Goal: Task Accomplishment & Management: Complete application form

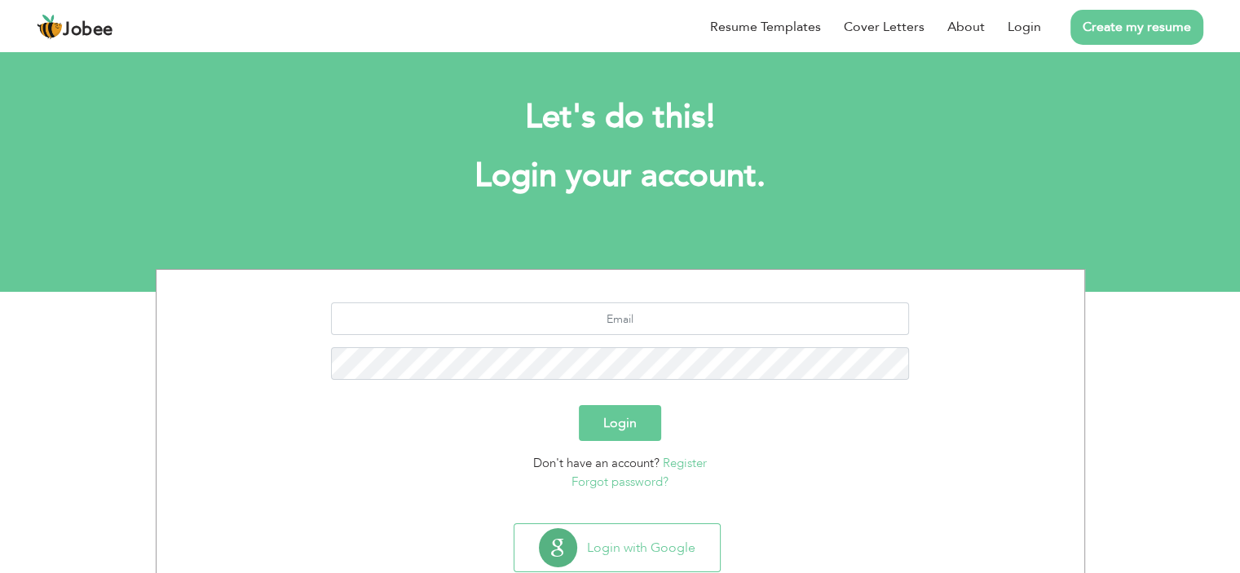
scroll to position [7, 0]
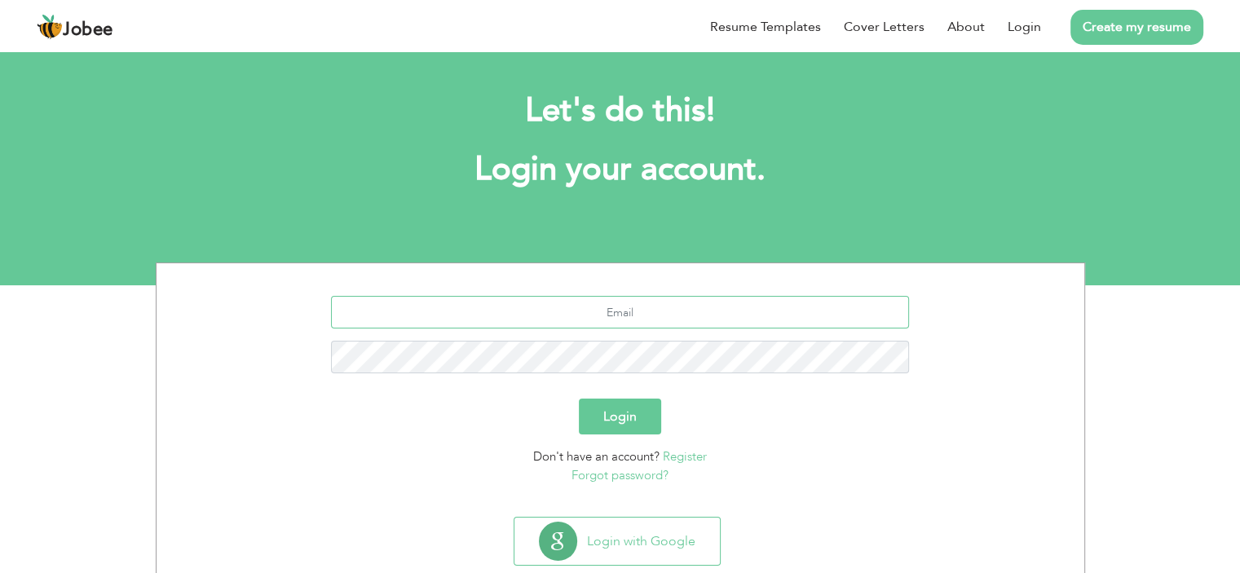
click at [659, 315] on input "text" at bounding box center [620, 312] width 578 height 33
type input "mughaltanzeel@gmail.com"
click at [621, 423] on button "Login" at bounding box center [620, 417] width 82 height 36
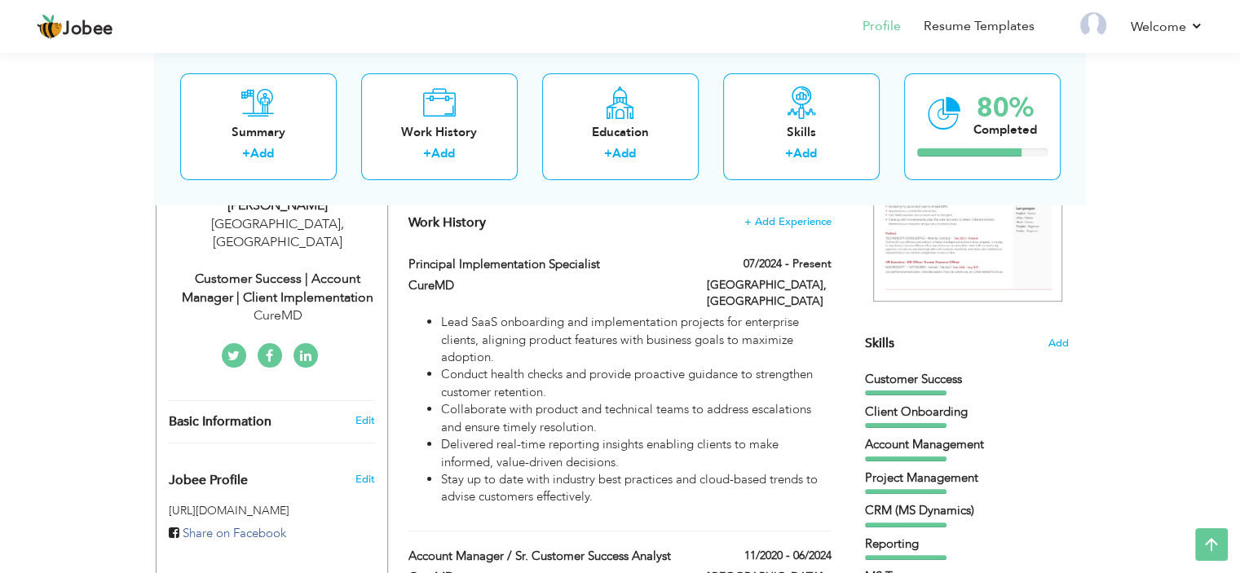
scroll to position [295, 0]
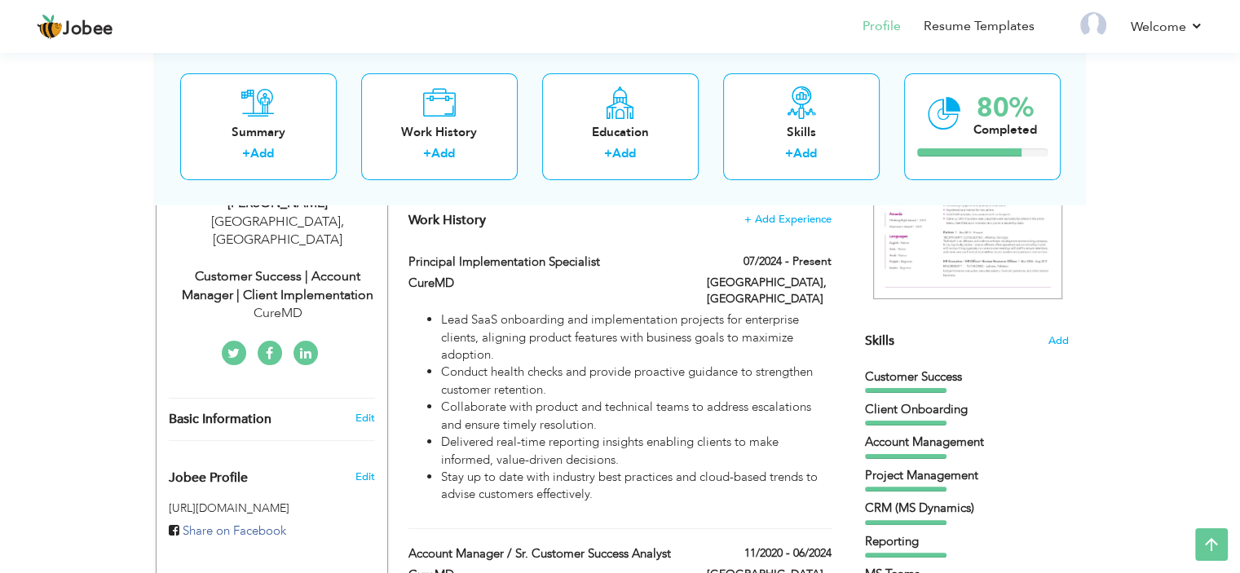
click at [1157, 418] on div "View Resume Export PDF Profile Summary Public Link Experience Education Awards …" at bounding box center [620, 558] width 1240 height 1609
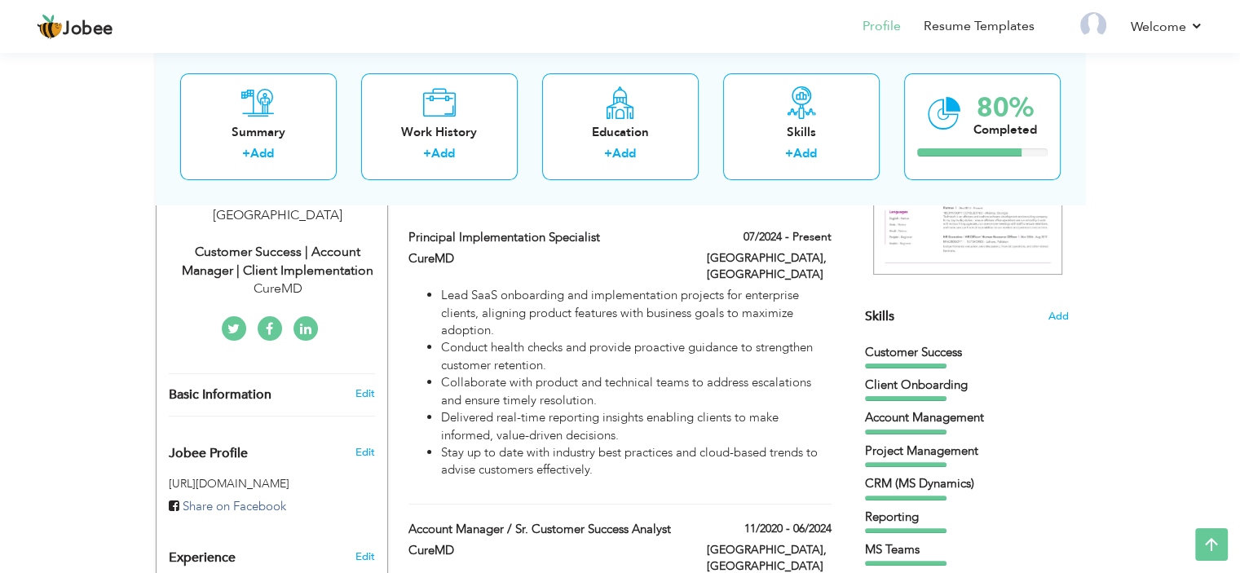
scroll to position [319, 0]
type input "Principal Implementation Specialist"
type input "CureMD"
type input "07/2024"
type input "[GEOGRAPHIC_DATA]"
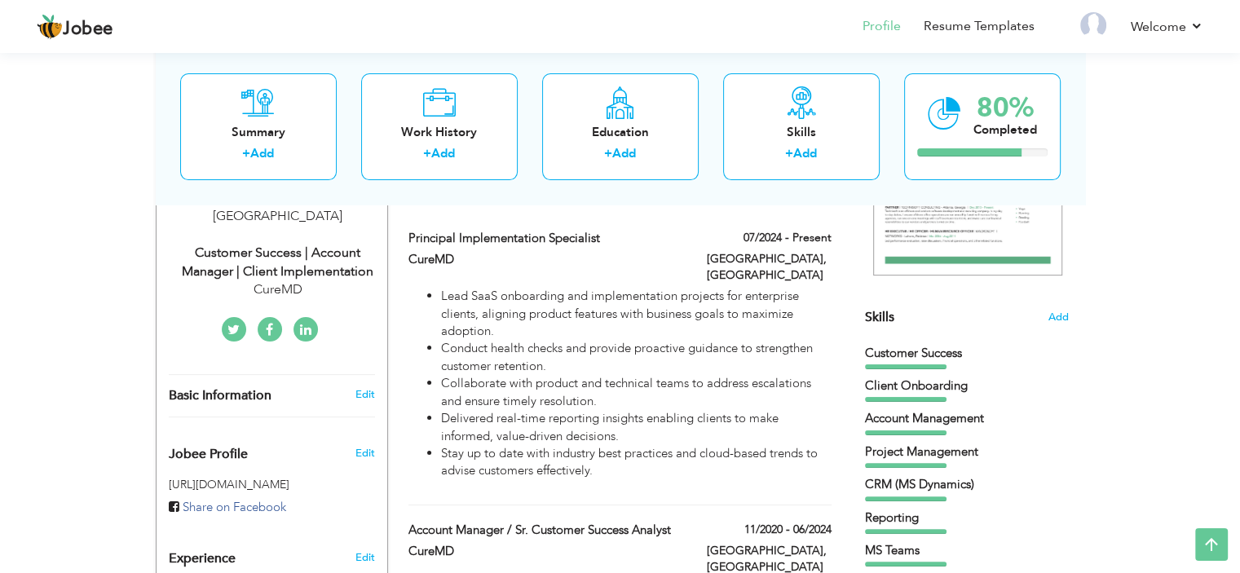
type input "[GEOGRAPHIC_DATA]"
checkbox input "true"
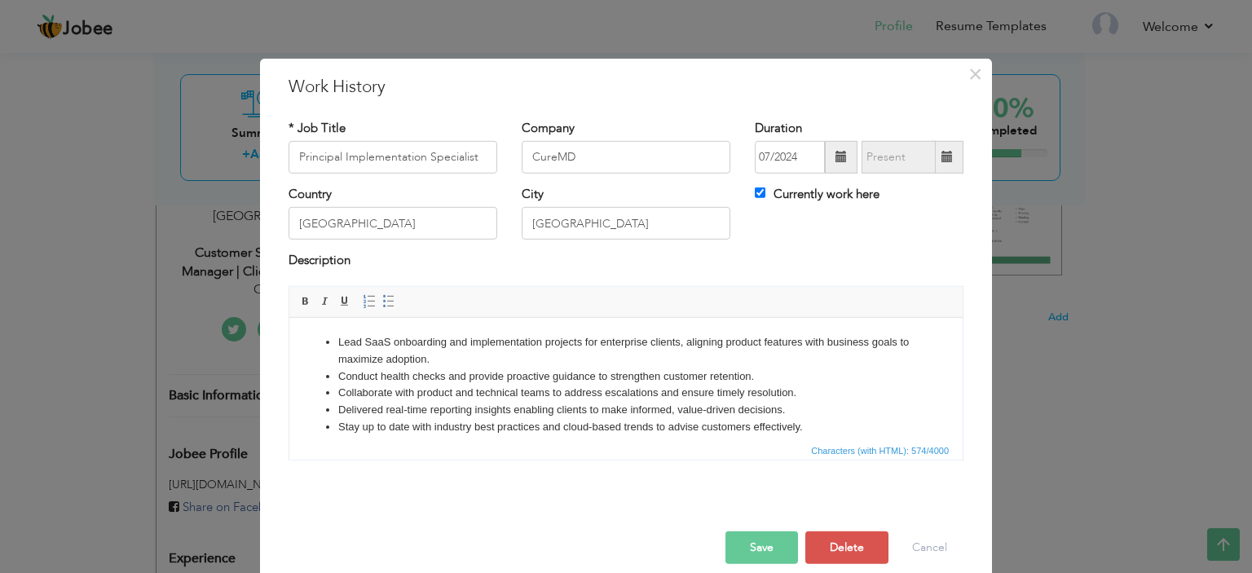
click at [362, 341] on li "Lead SaaS onboarding and implementation projects for enterprise clients, aligni…" at bounding box center [625, 350] width 575 height 34
click at [385, 161] on input "Principal Implementation Specialist" at bounding box center [393, 157] width 209 height 33
click at [747, 549] on button "Save" at bounding box center [761, 547] width 73 height 33
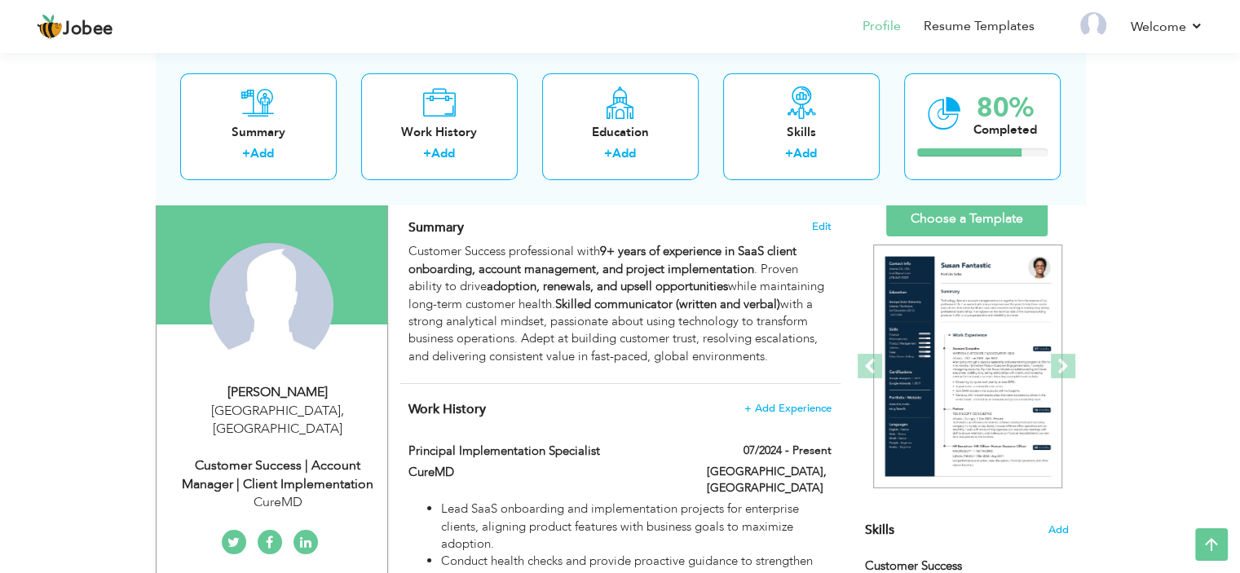
scroll to position [0, 0]
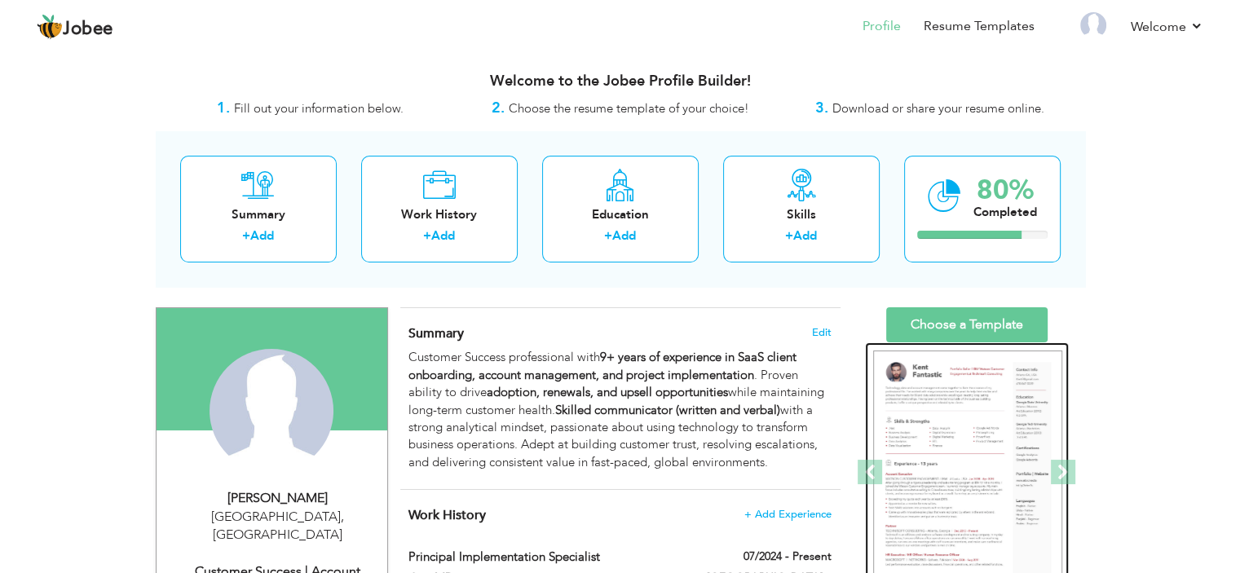
click at [1007, 342] on div at bounding box center [967, 472] width 204 height 261
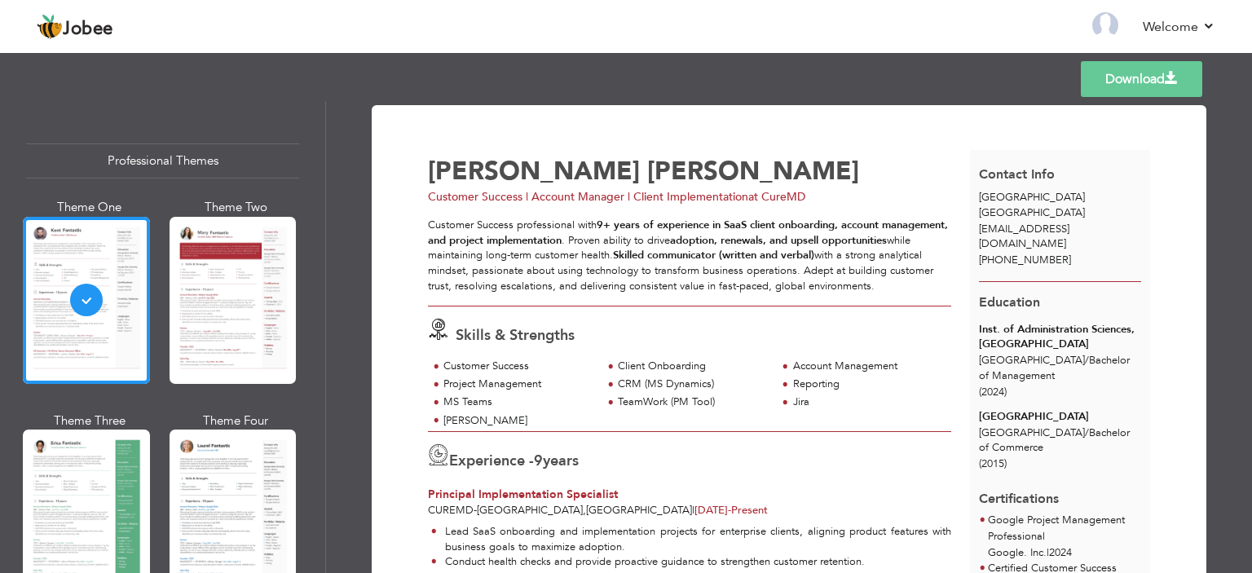
click at [1165, 75] on span at bounding box center [1171, 78] width 13 height 13
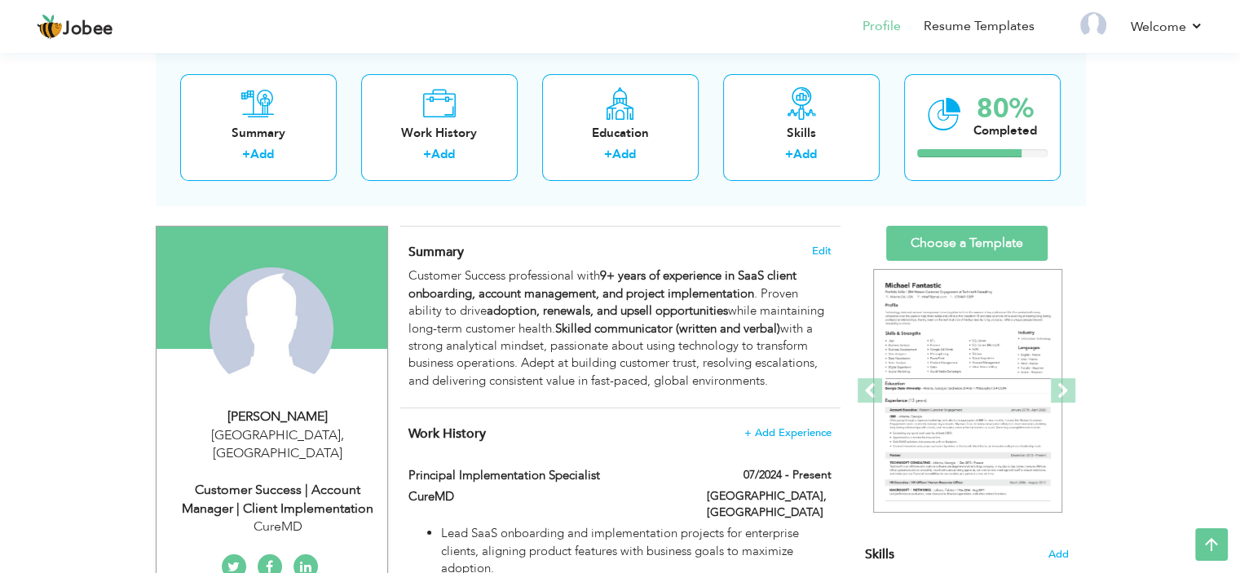
scroll to position [76, 0]
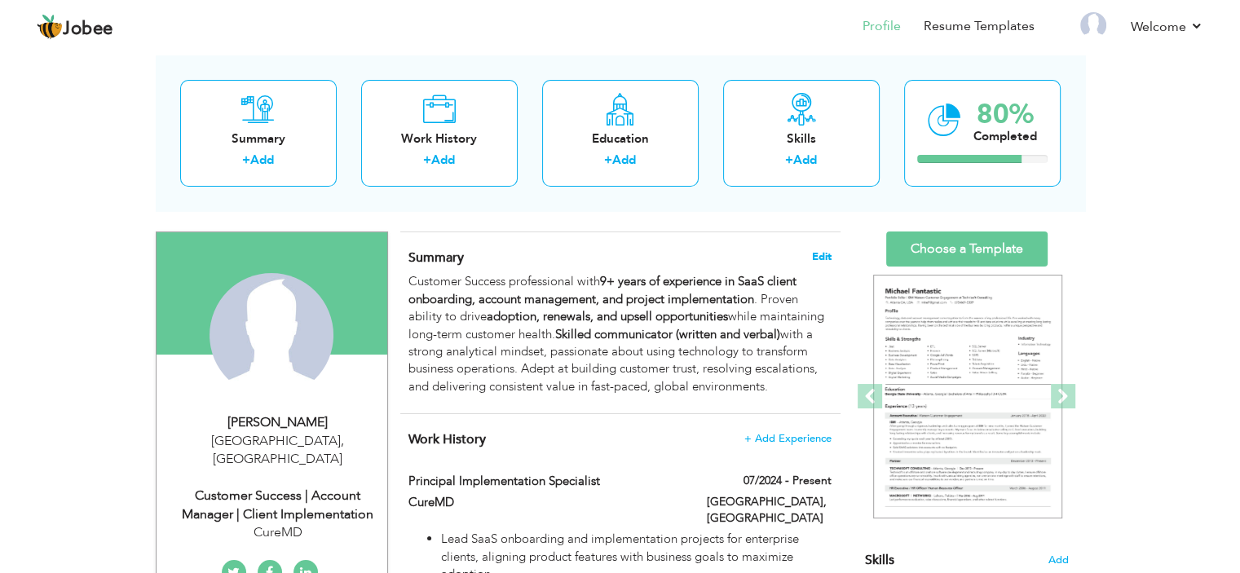
click at [822, 251] on span "Edit" at bounding box center [822, 256] width 20 height 11
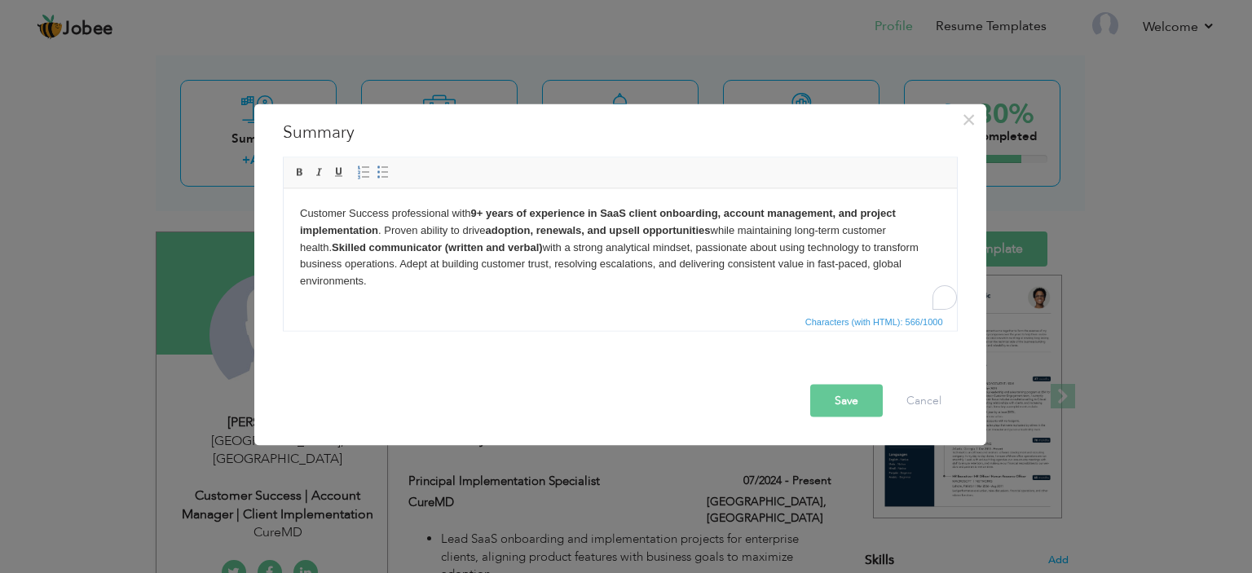
click at [818, 268] on body "Customer Success professional with 9+ years of experience in SaaS client onboar…" at bounding box center [619, 247] width 641 height 85
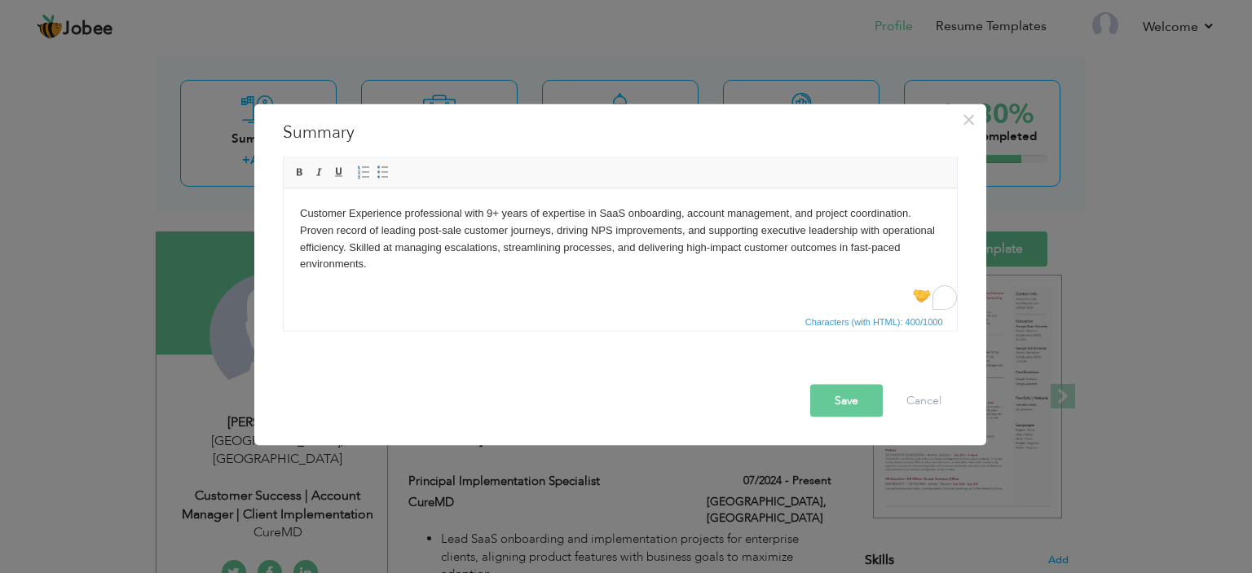
click at [856, 399] on button "Save" at bounding box center [846, 400] width 73 height 33
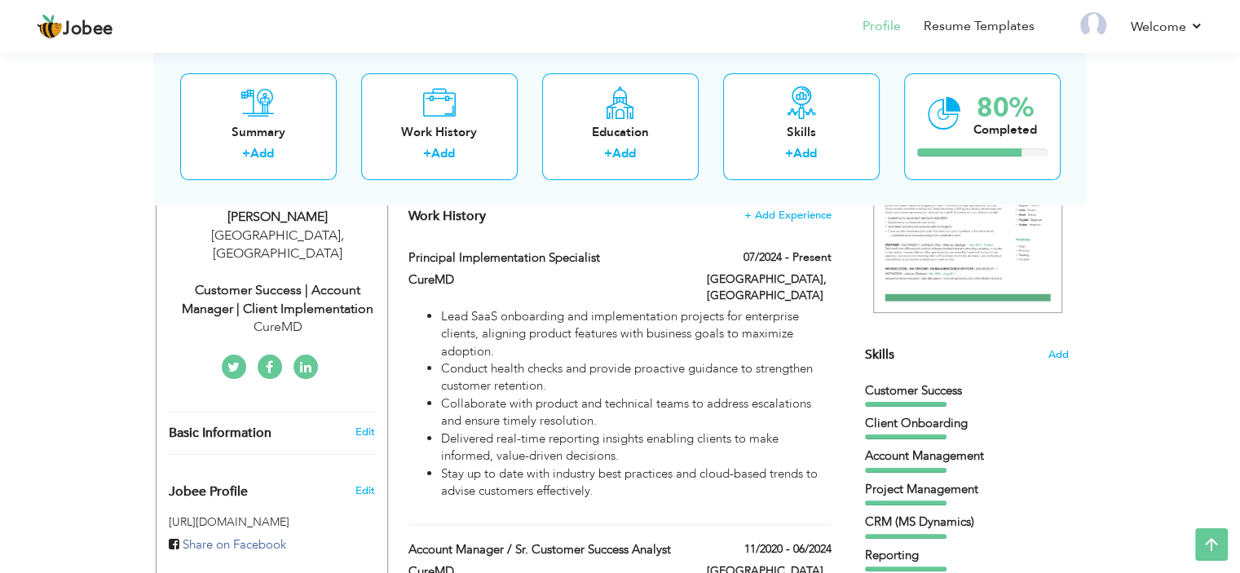
scroll to position [277, 0]
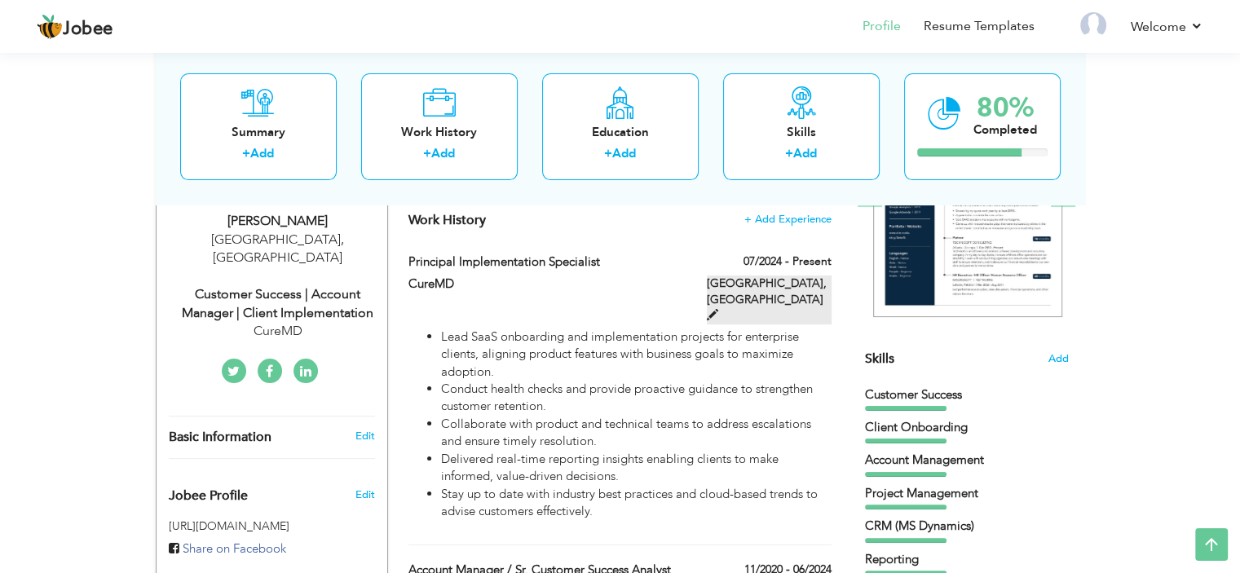
click at [718, 309] on span at bounding box center [712, 314] width 11 height 11
type input "Principal Implementation Specialist"
type input "CureMD"
type input "07/2024"
type input "[GEOGRAPHIC_DATA]"
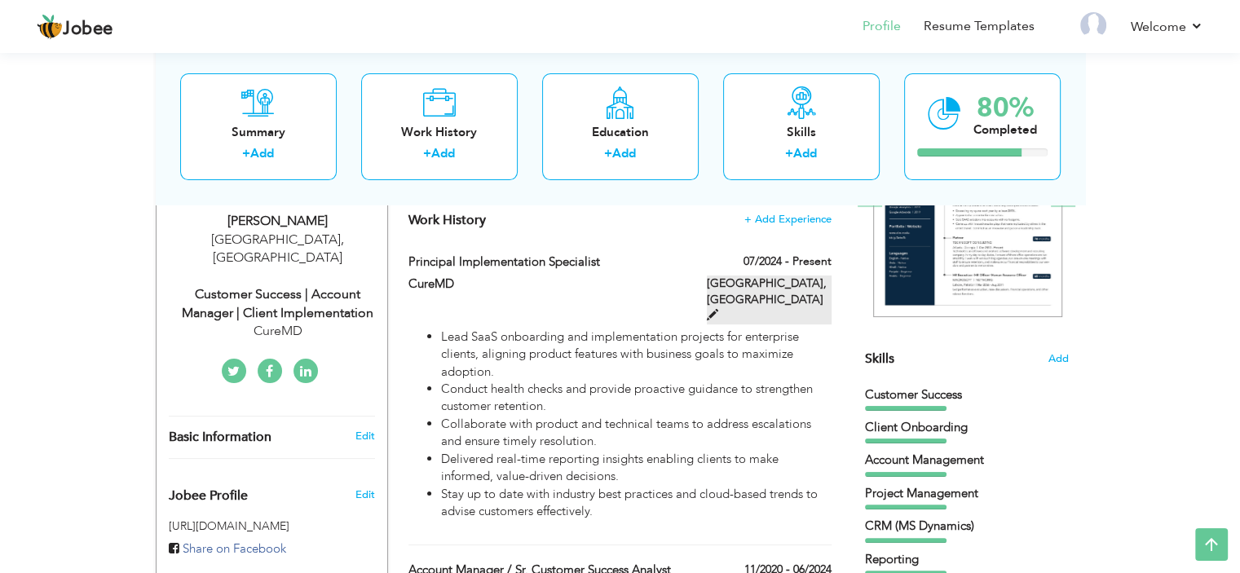
type input "[GEOGRAPHIC_DATA]"
checkbox input "true"
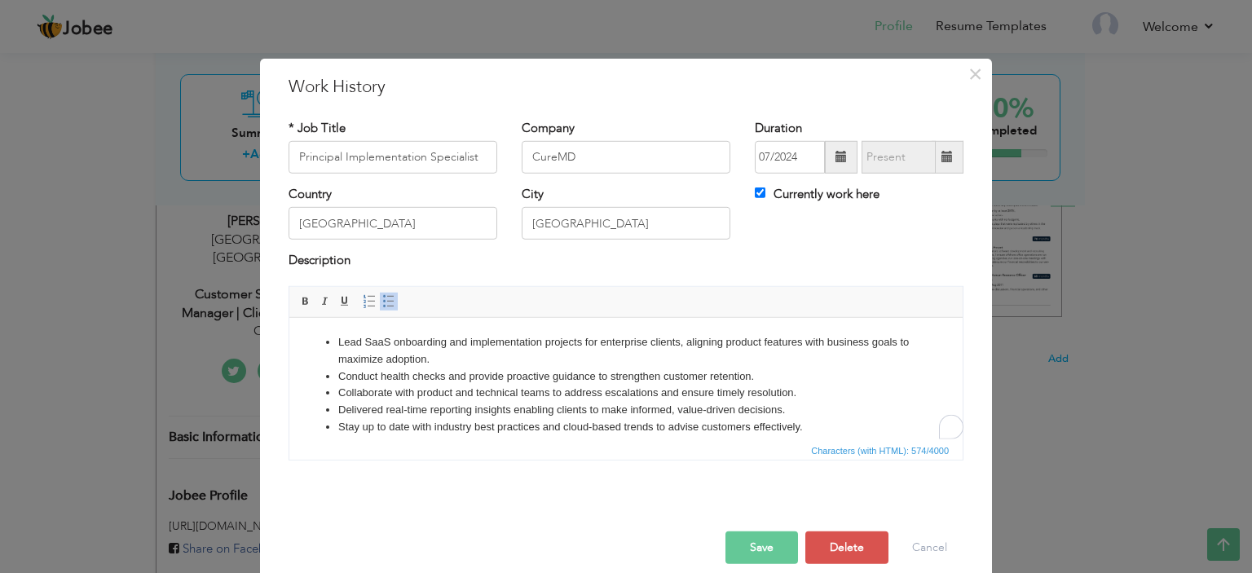
click at [672, 415] on li "Delivered real-time reporting insights enabling clients to make informed, value…" at bounding box center [625, 409] width 575 height 17
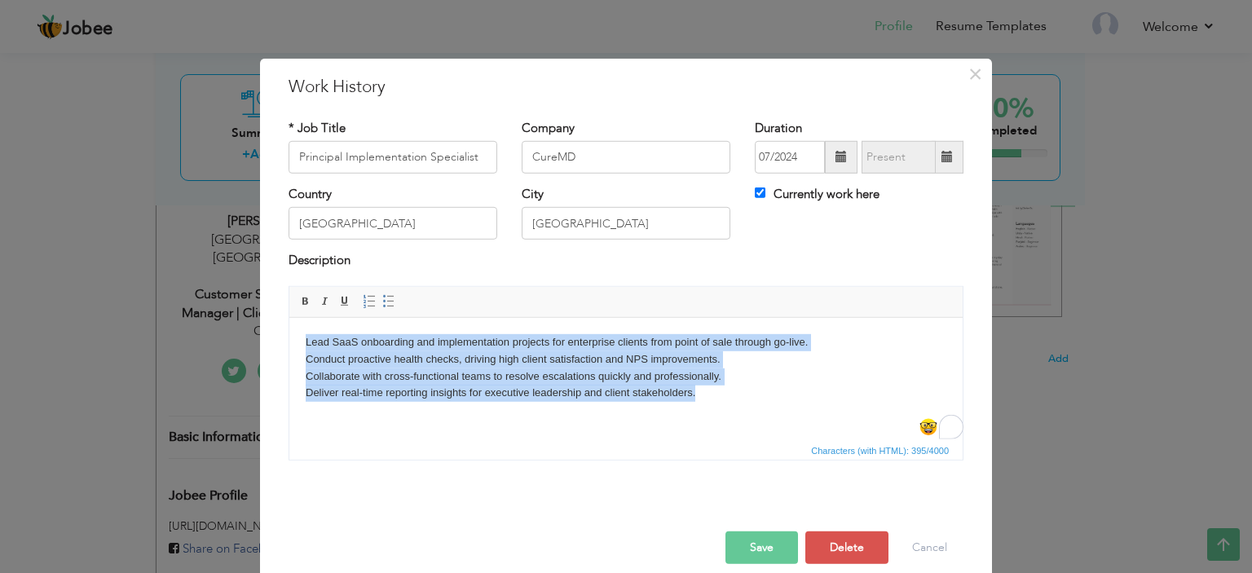
click at [346, 340] on p "Lead SaaS onboarding and implementation projects for enterprise clients from po…" at bounding box center [626, 367] width 641 height 68
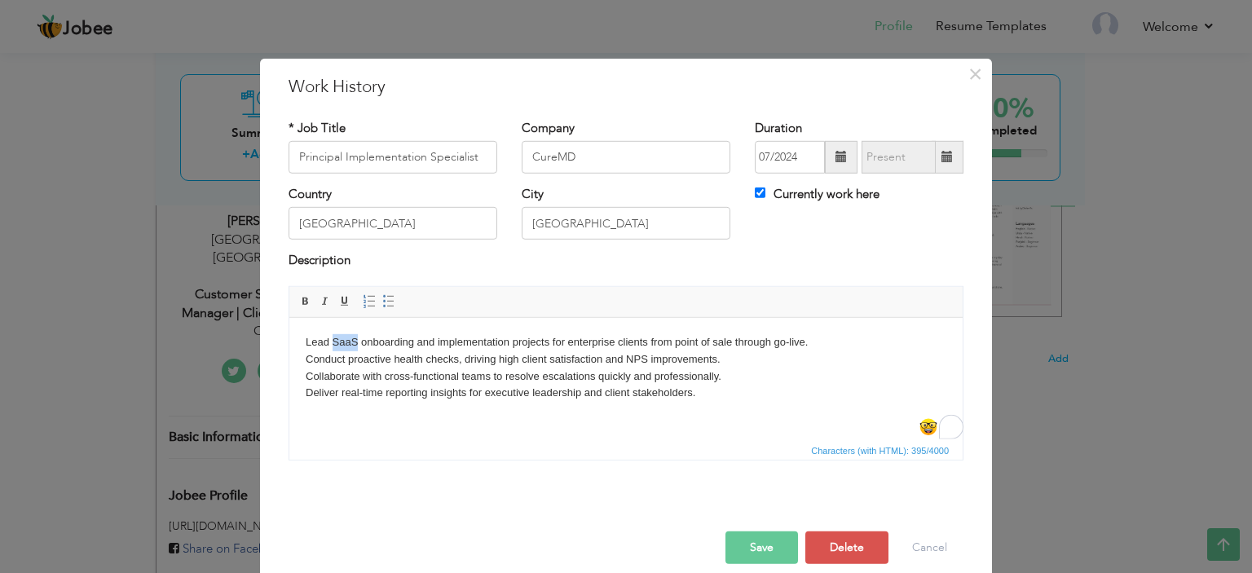
click at [346, 340] on p "Lead SaaS onboarding and implementation projects for enterprise clients from po…" at bounding box center [626, 367] width 641 height 68
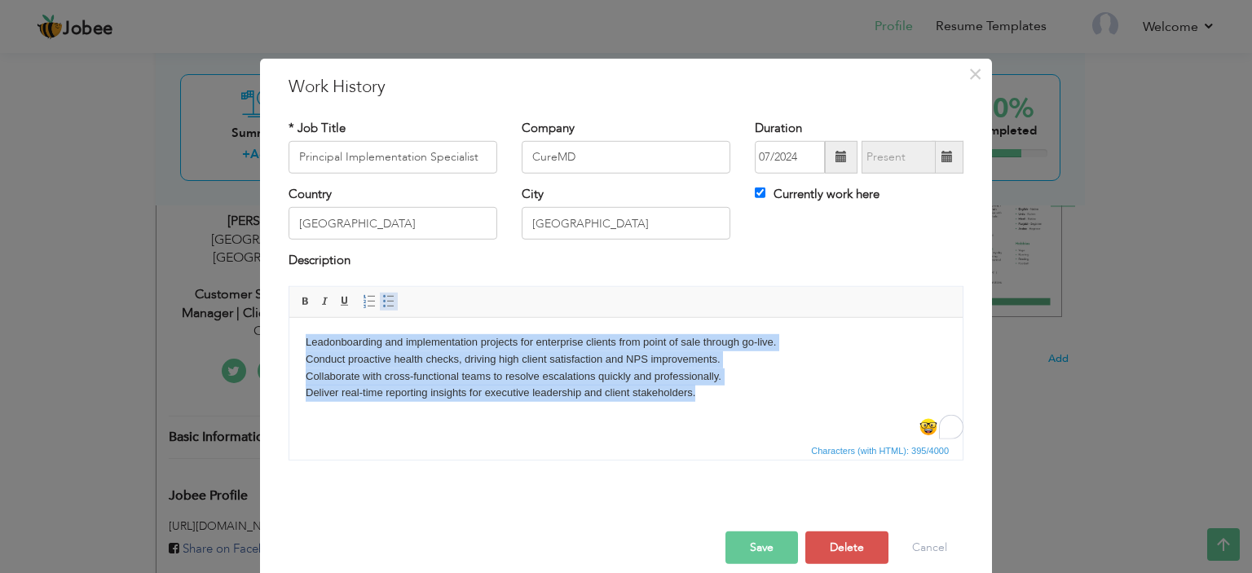
click at [382, 302] on span at bounding box center [388, 301] width 13 height 13
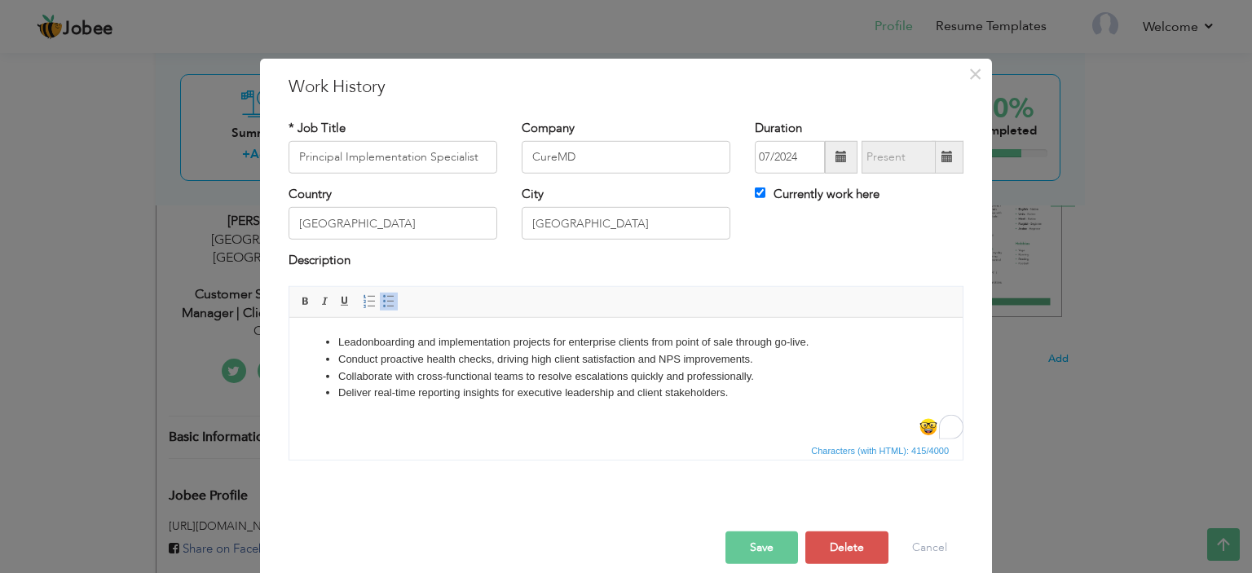
click at [752, 541] on button "Save" at bounding box center [761, 547] width 73 height 33
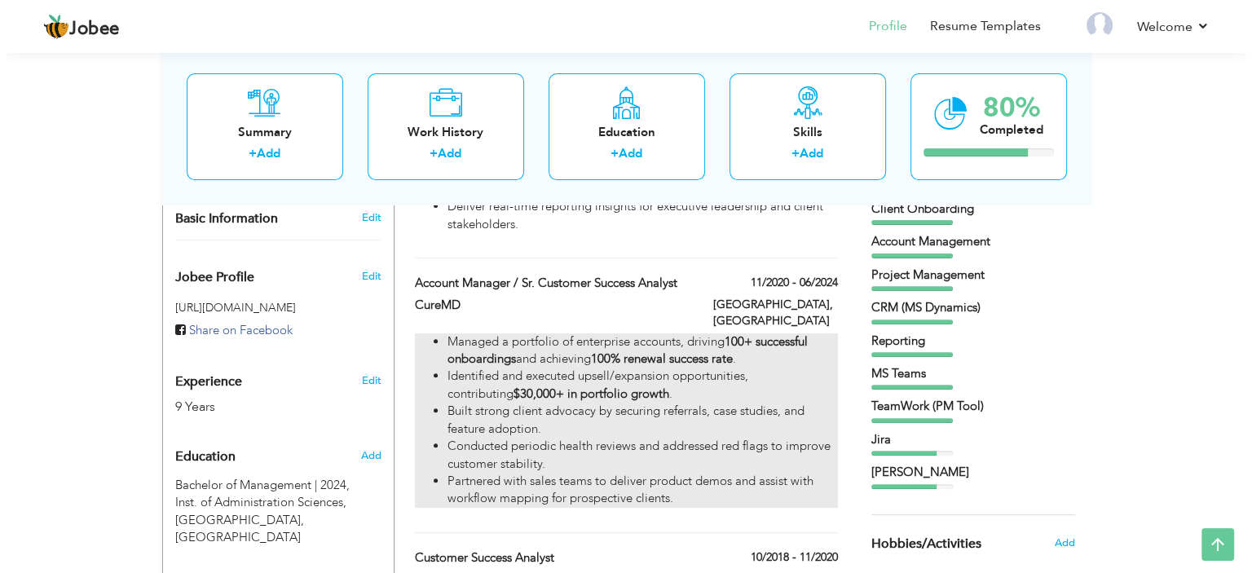
scroll to position [496, 0]
type input "Account Manager / Sr. Customer Success Analyst"
type input "11/2020"
type input "06/2024"
checkbox input "false"
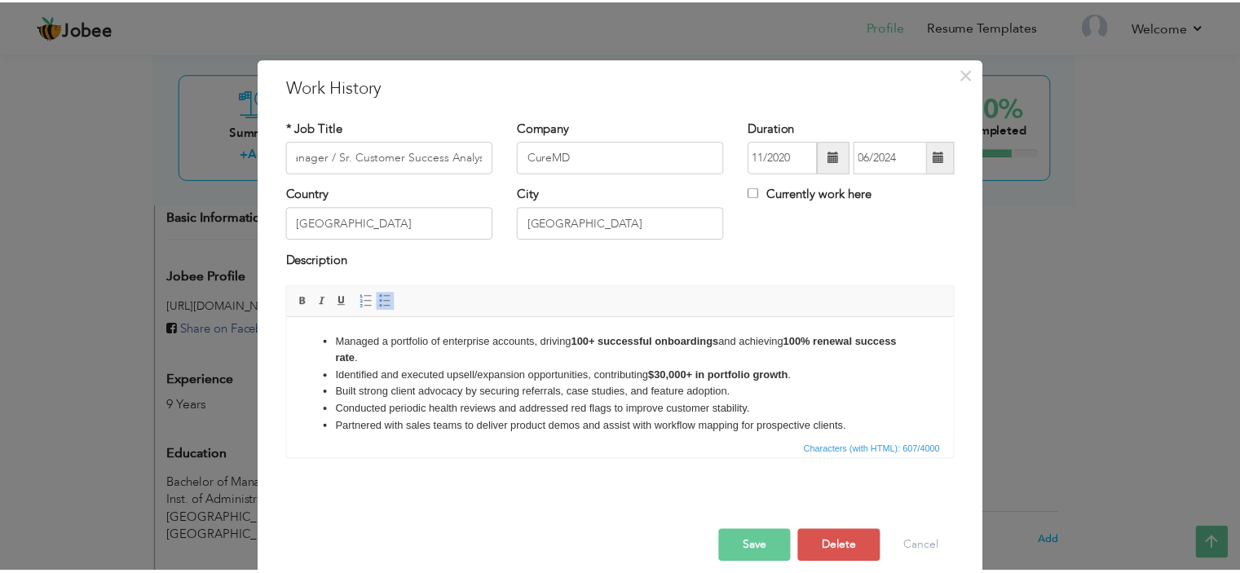
scroll to position [0, 0]
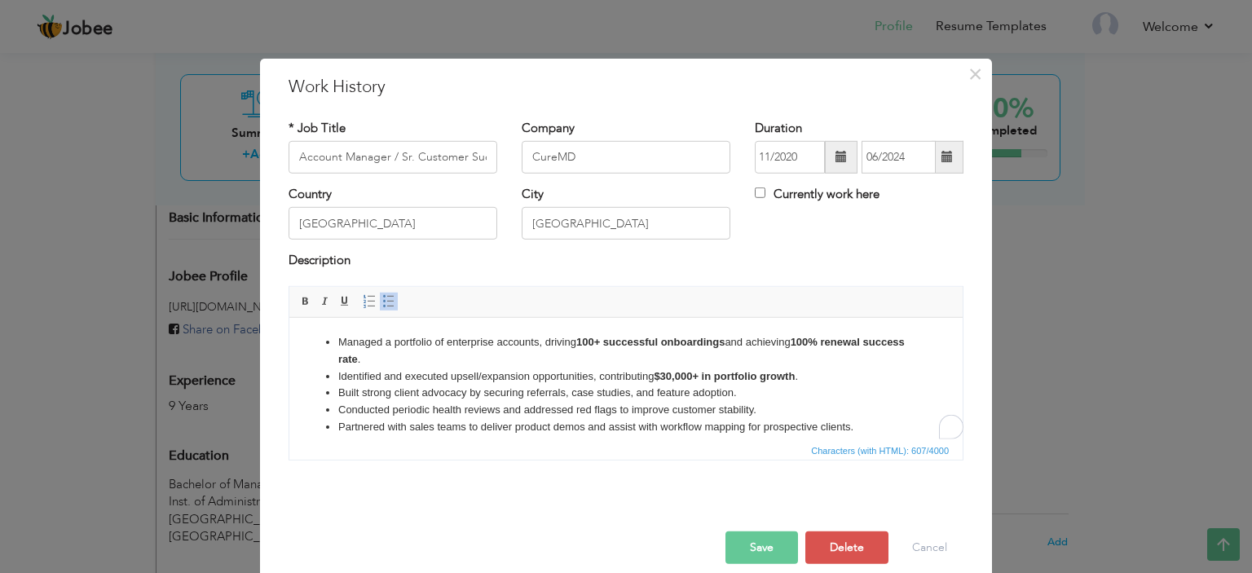
click at [492, 393] on li "Built strong client advocacy by securing referrals, case studies, and feature a…" at bounding box center [625, 392] width 575 height 17
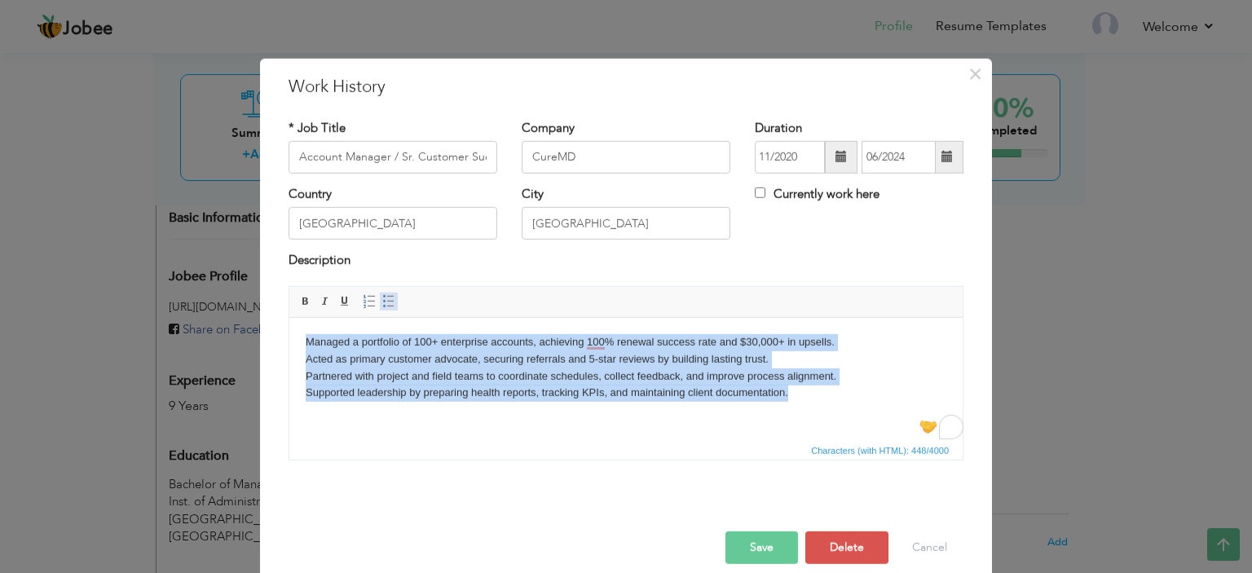
click at [388, 299] on link "Insert/Remove Bulleted List" at bounding box center [389, 302] width 18 height 18
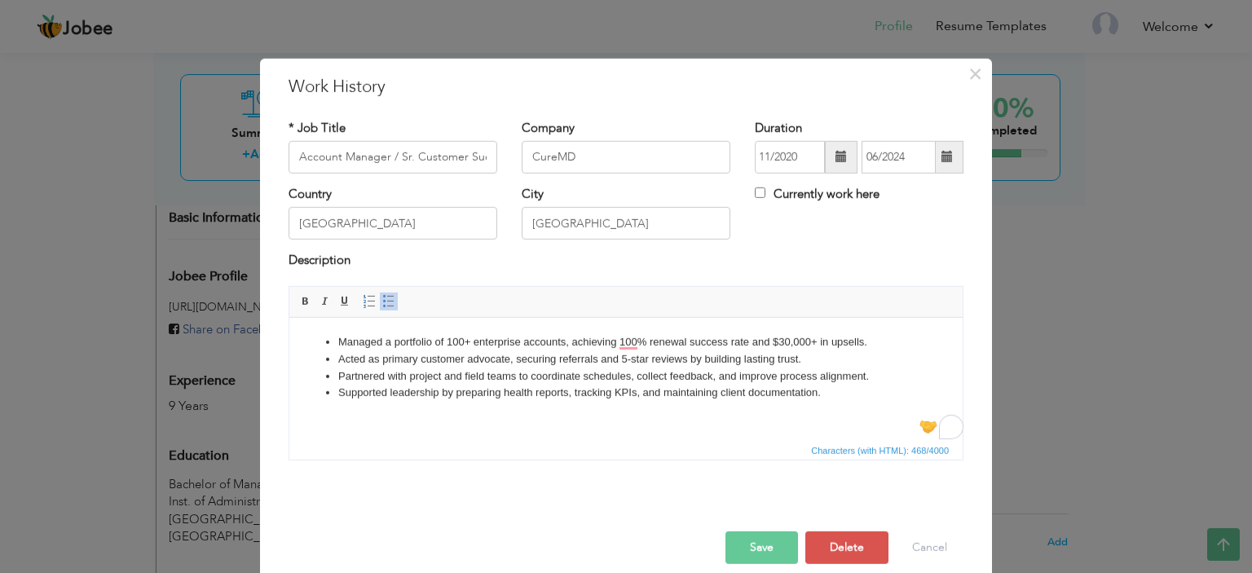
click at [758, 547] on button "Save" at bounding box center [761, 547] width 73 height 33
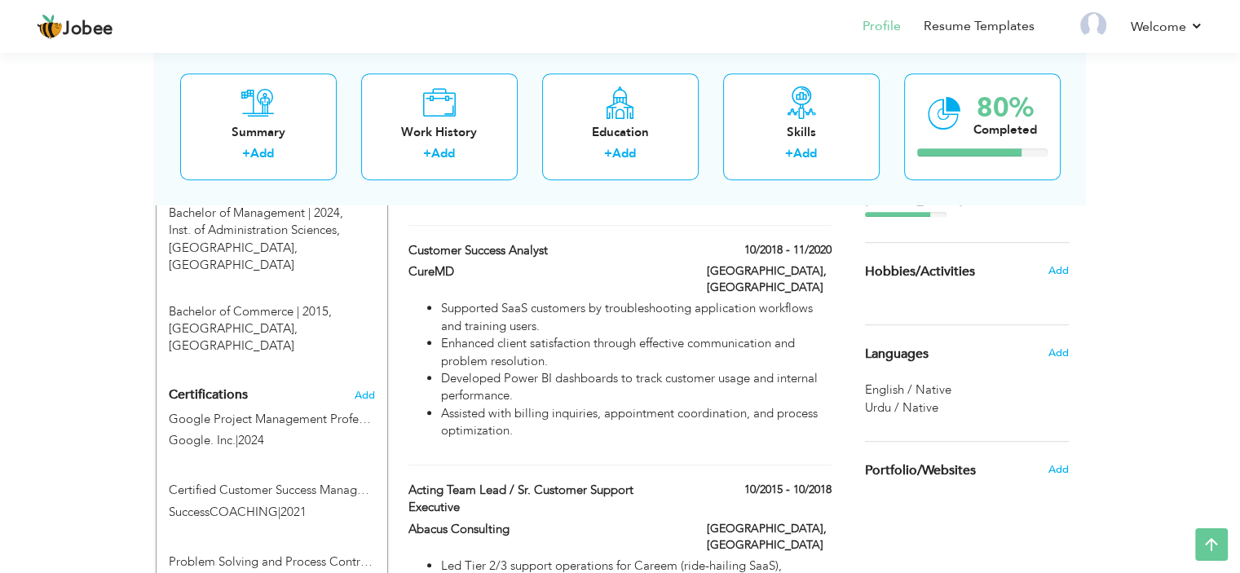
scroll to position [766, 0]
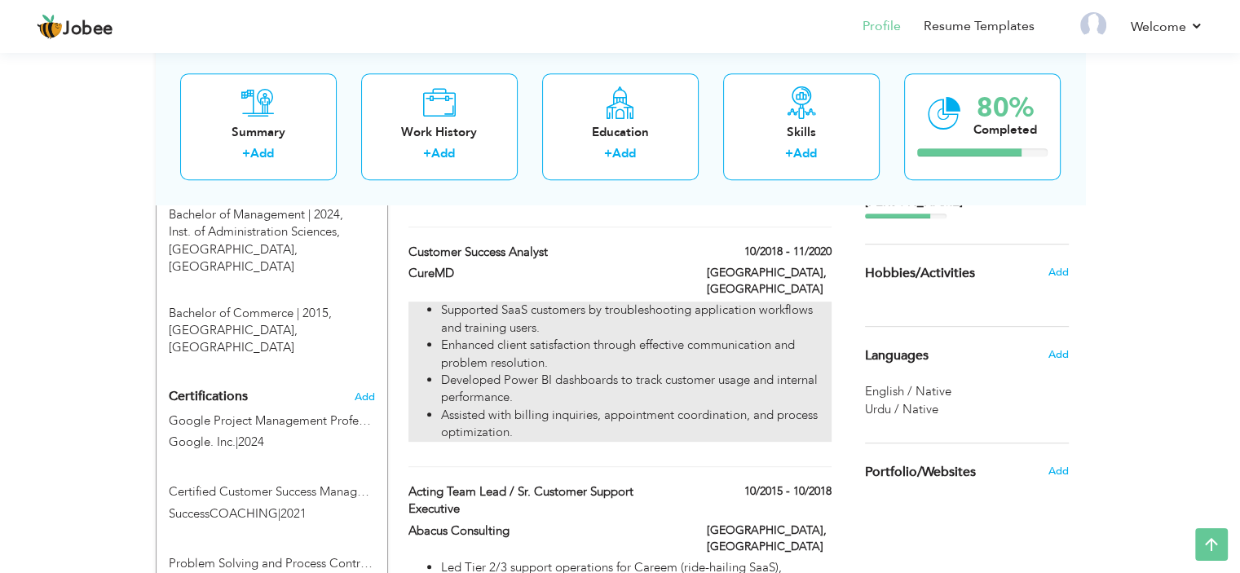
click at [534, 407] on li "Assisted with billing inquiries, appointment coordination, and process optimiza…" at bounding box center [636, 424] width 390 height 35
type input "Customer Success Analyst"
type input "10/2018"
type input "11/2020"
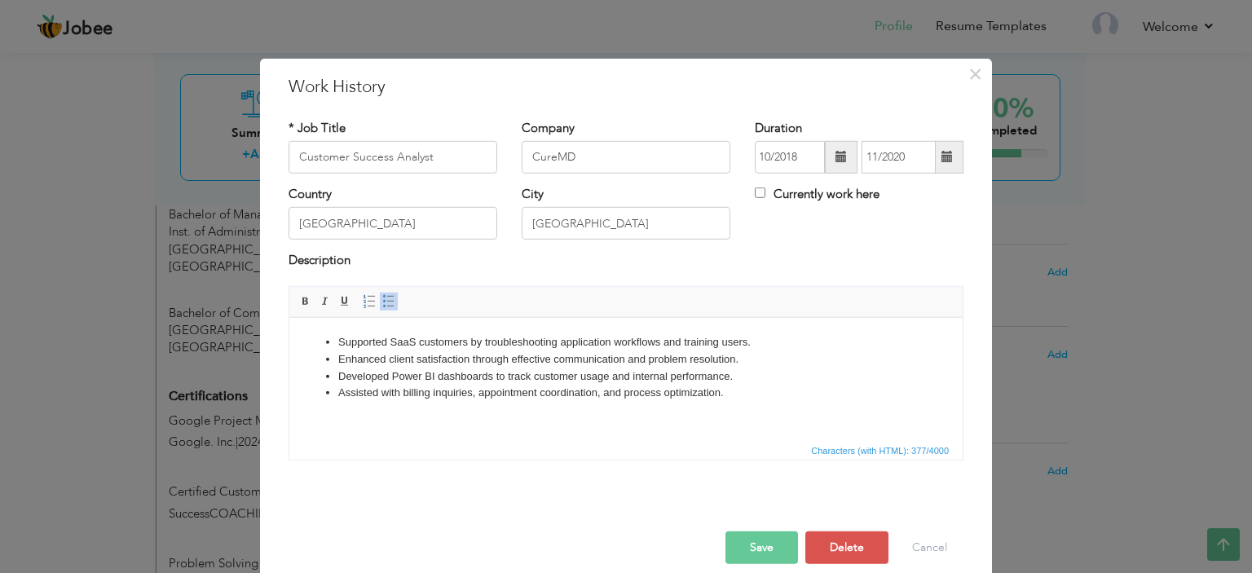
click at [641, 347] on li "Supported SaaS customers by troubleshooting application workflows and training …" at bounding box center [625, 341] width 575 height 17
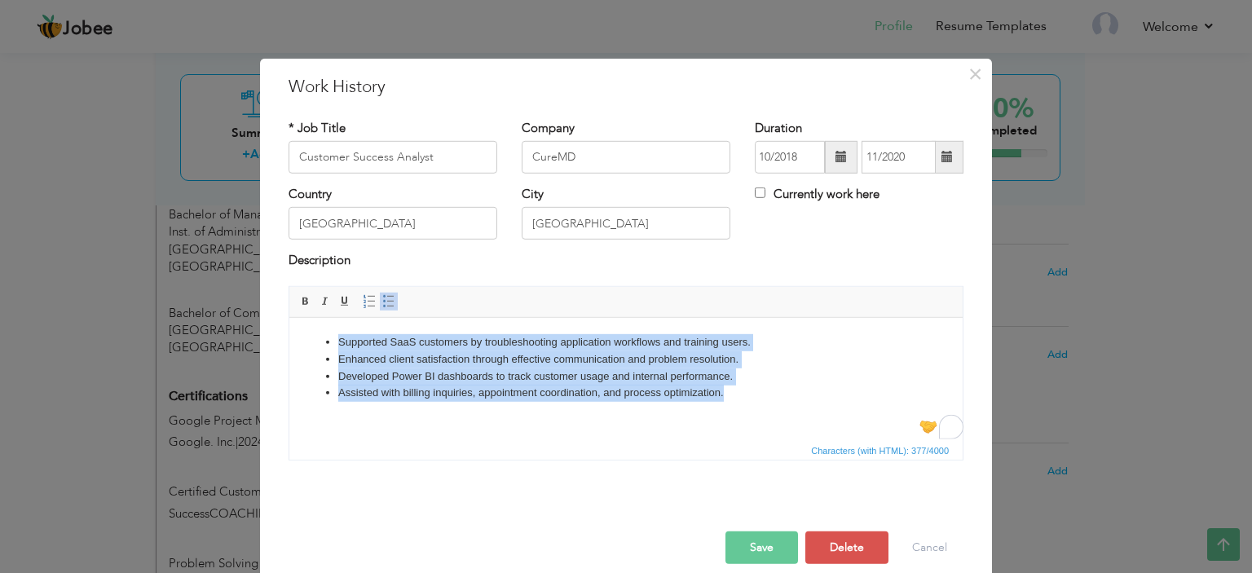
click at [701, 386] on li "Assisted with billing inquiries, appointment coordination, and process optimiza…" at bounding box center [625, 392] width 575 height 17
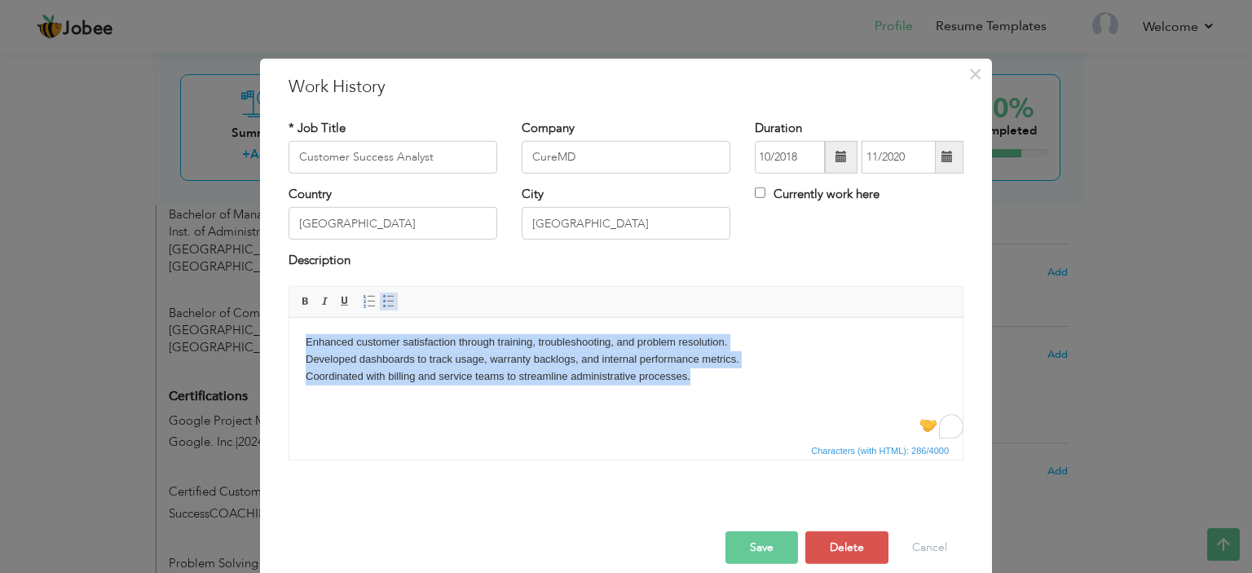
click at [385, 309] on link "Insert/Remove Bulleted List" at bounding box center [389, 302] width 18 height 18
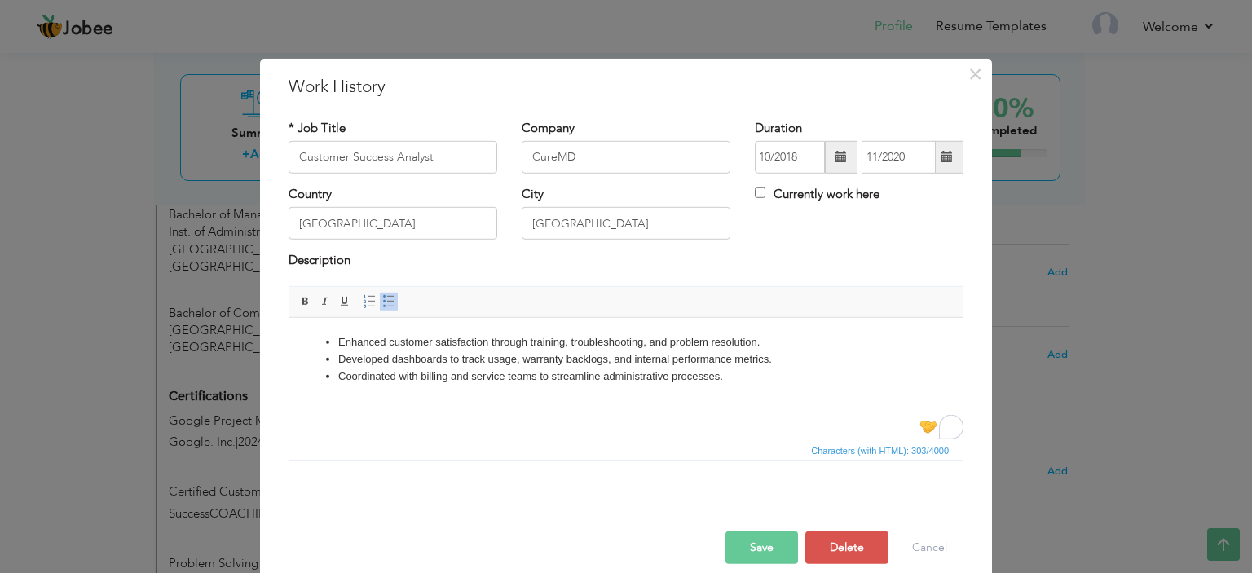
click at [769, 553] on button "Save" at bounding box center [761, 547] width 73 height 33
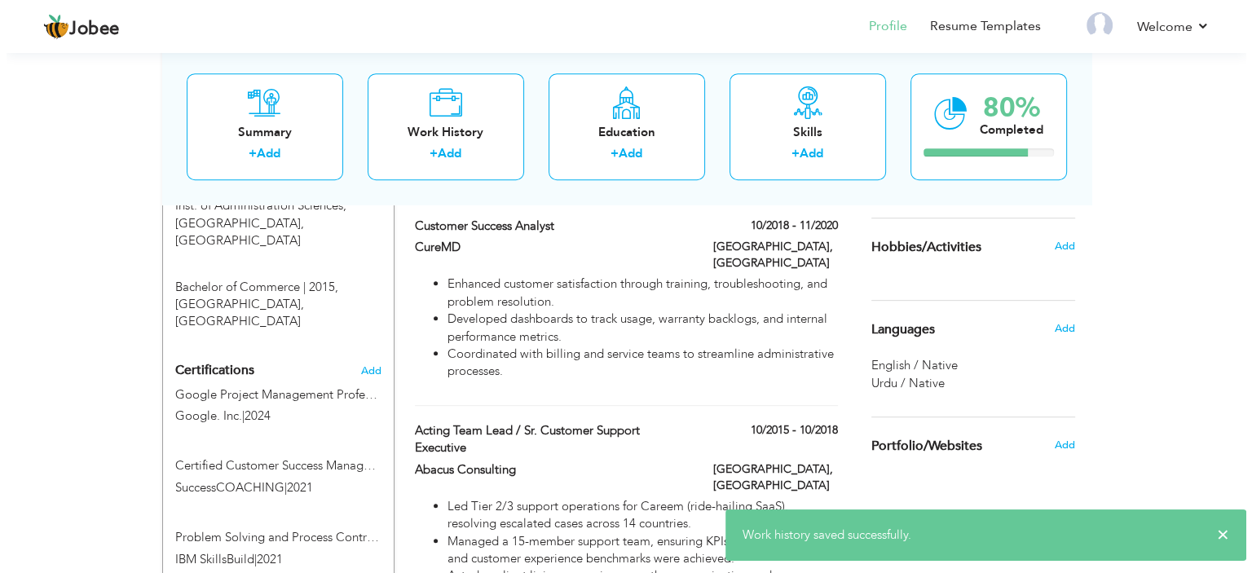
scroll to position [796, 0]
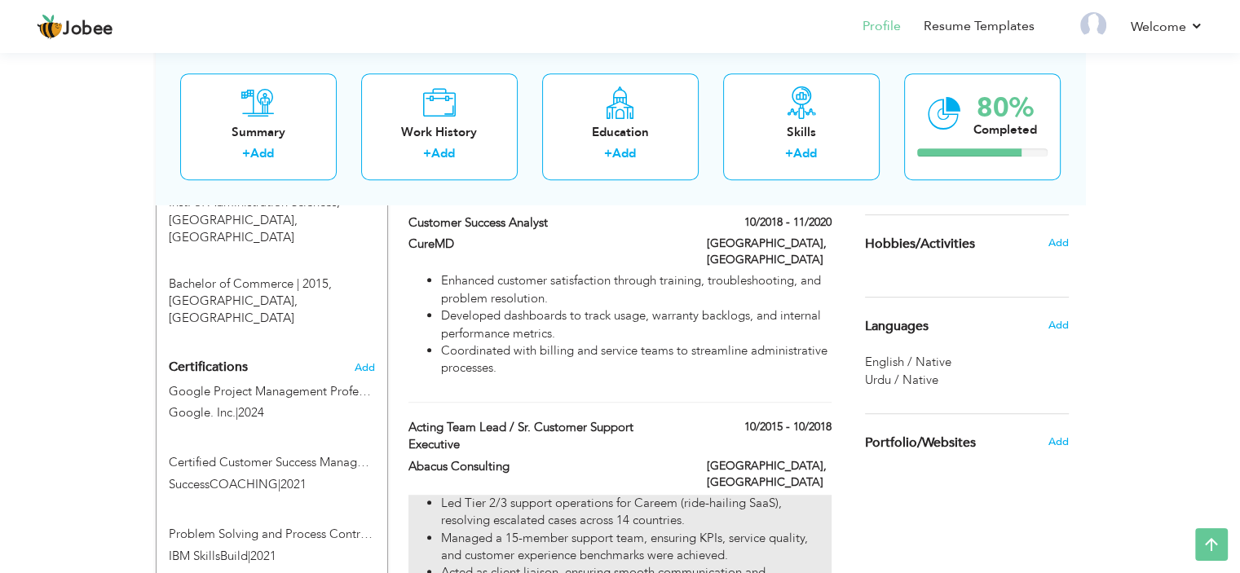
click at [605, 530] on li "Managed a 15-member support team, ensuring KPIs, service quality, and customer …" at bounding box center [636, 547] width 390 height 35
type input "Acting Team Lead / Sr. Customer Support Executive"
type input "Abacus Consulting"
type input "10/2015"
type input "10/2018"
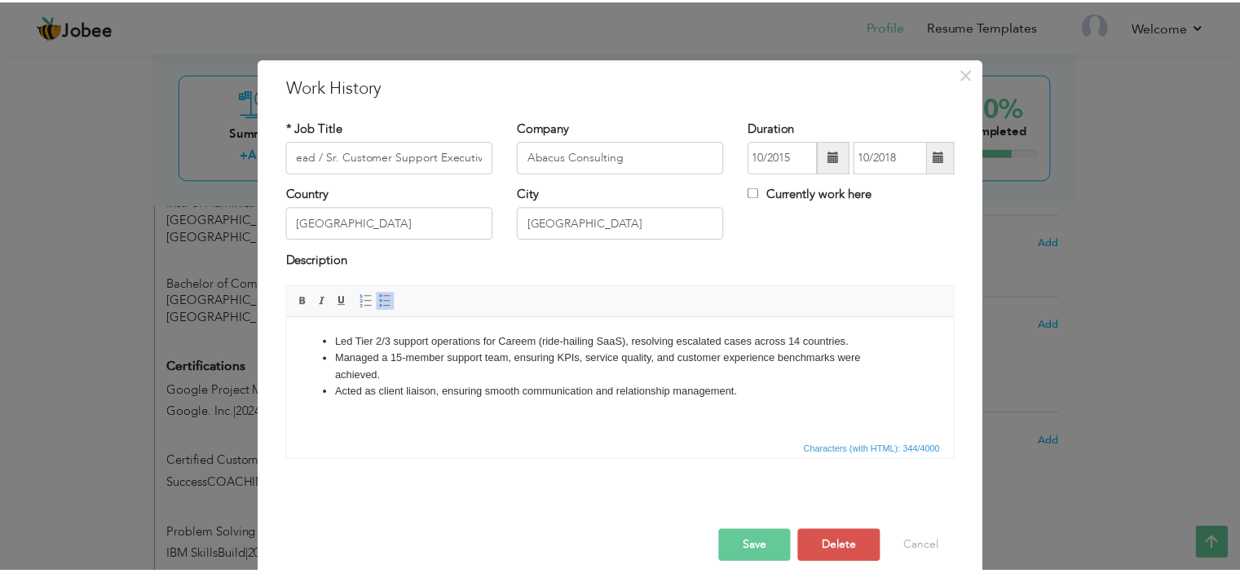
scroll to position [0, 0]
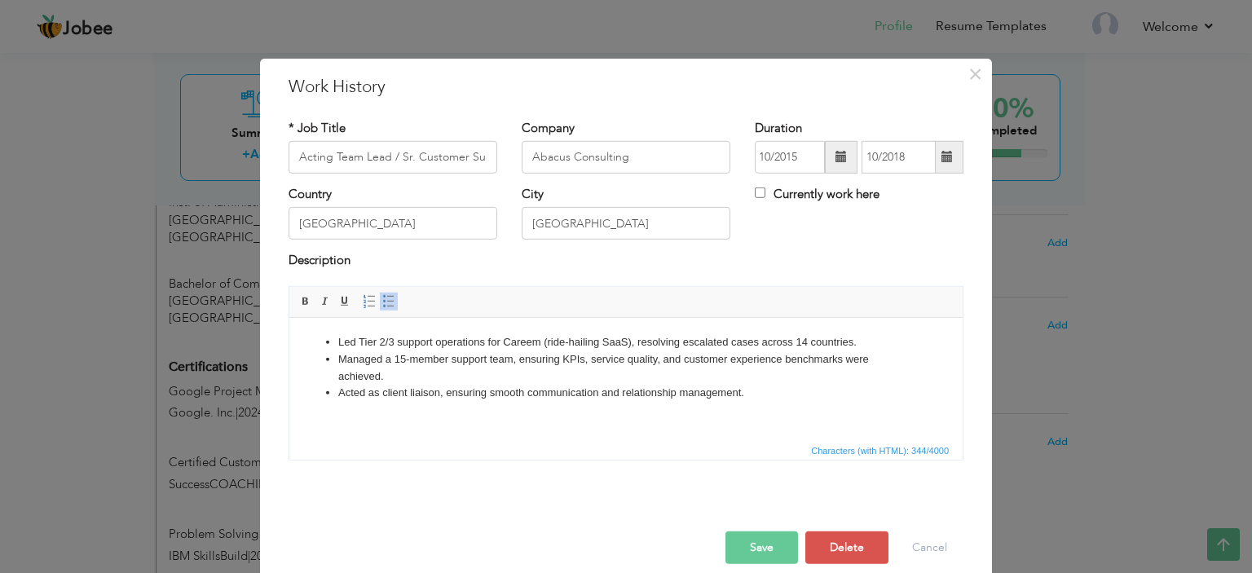
click at [605, 479] on div "* Job Title Acting Team Lead / Sr. Customer Support Executive Company Abacus Co…" at bounding box center [625, 295] width 699 height 377
click at [608, 390] on li "​​​​​​​Acted as client liaison, ensuring smooth communication and relationship …" at bounding box center [625, 392] width 575 height 17
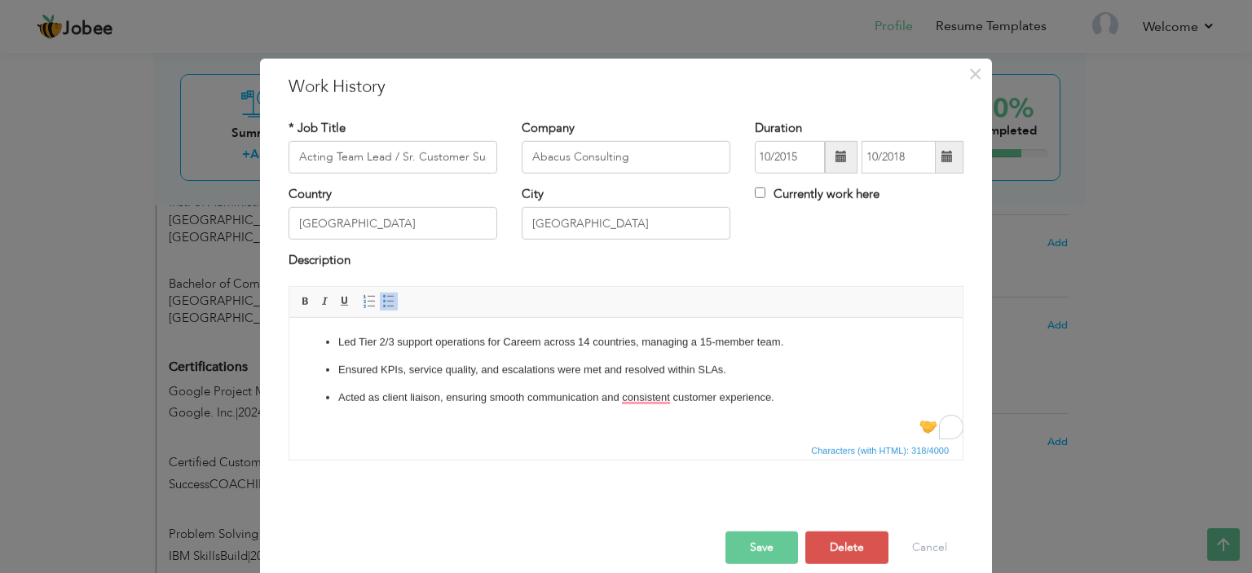
click at [608, 390] on p "Acted as client liaison, ensuring smooth communication and consistent customer …" at bounding box center [625, 397] width 575 height 17
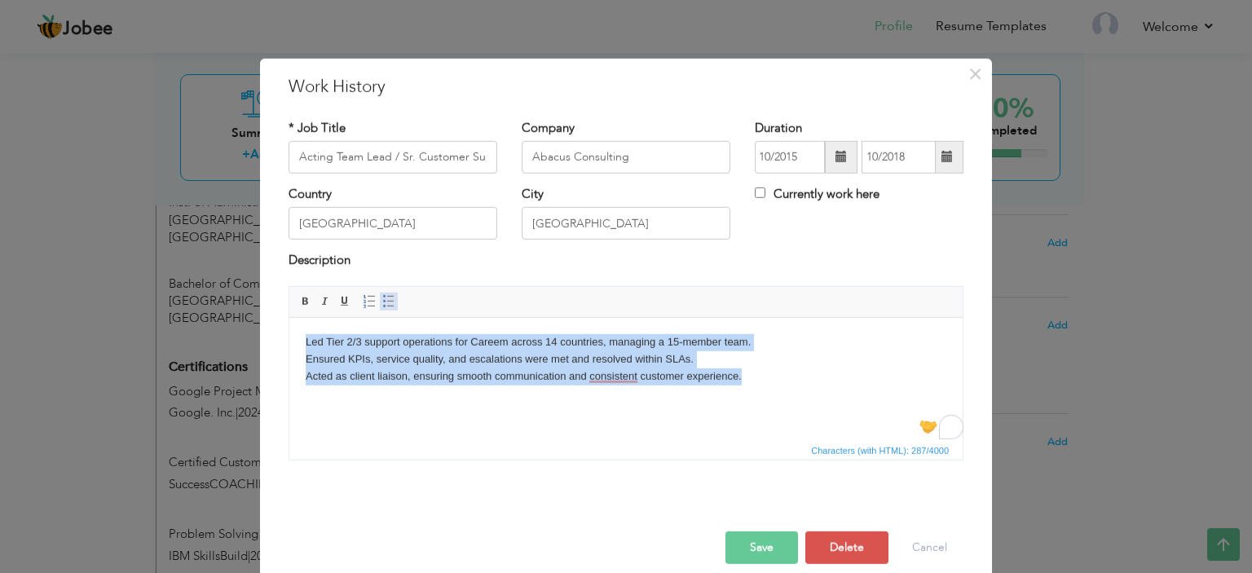
click at [386, 305] on span at bounding box center [388, 301] width 13 height 13
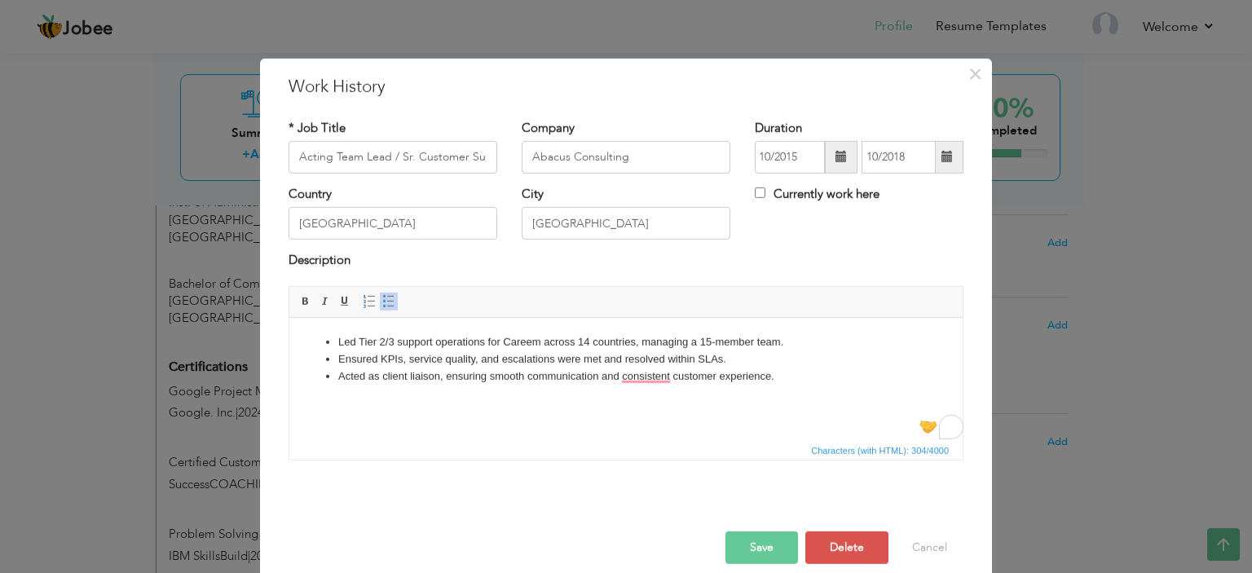
click at [767, 548] on button "Save" at bounding box center [761, 547] width 73 height 33
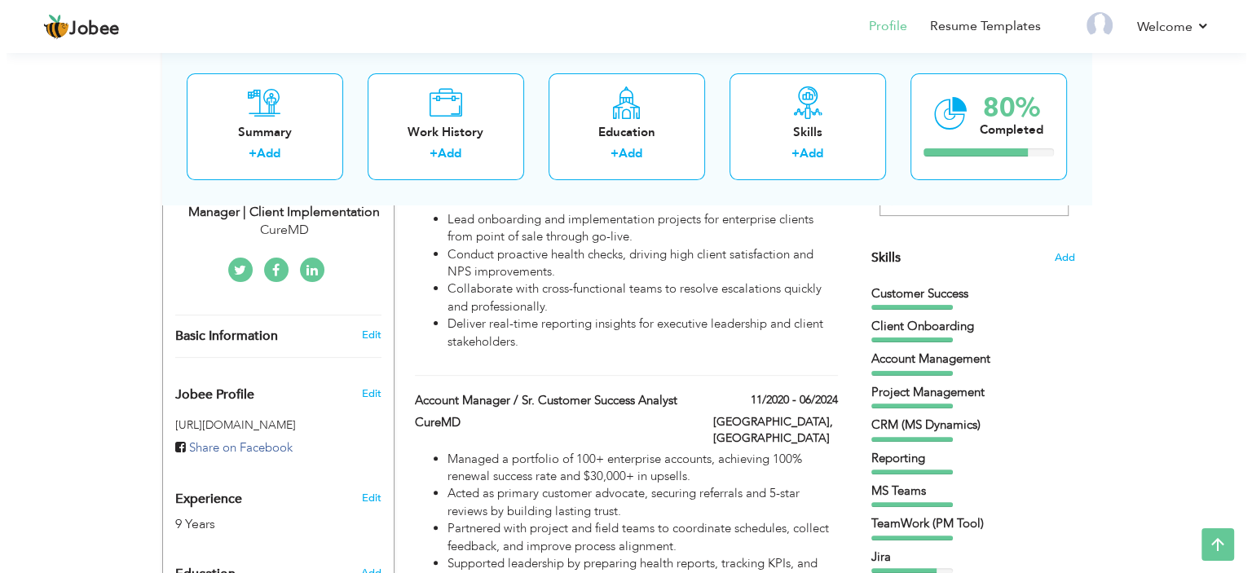
scroll to position [395, 0]
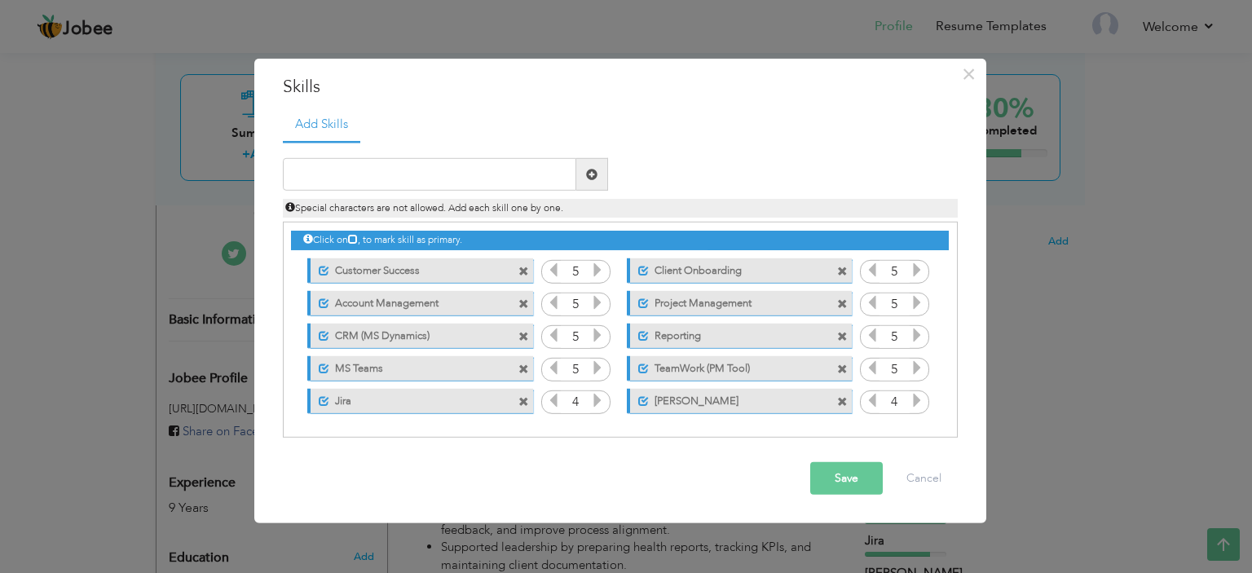
click at [523, 275] on span at bounding box center [523, 271] width 11 height 11
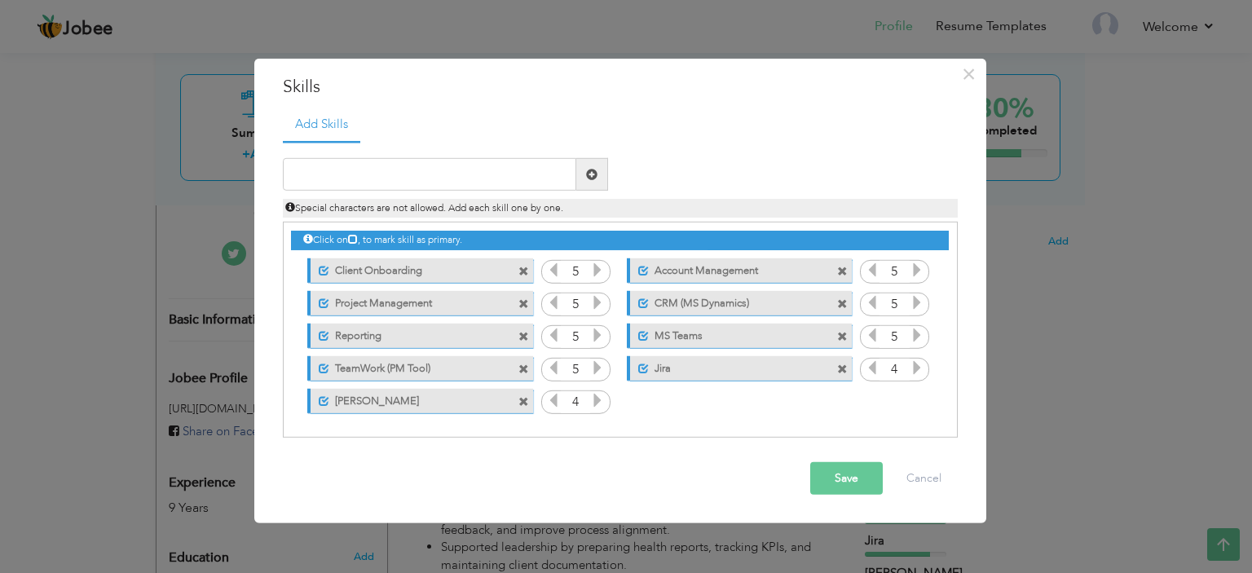
click at [523, 275] on span at bounding box center [523, 271] width 11 height 11
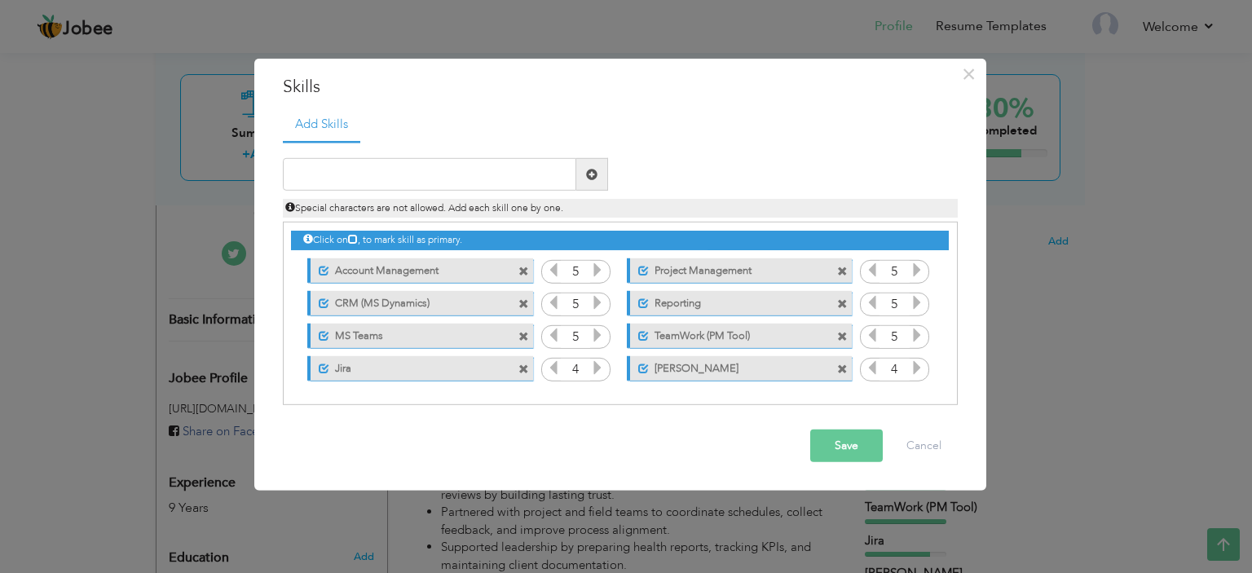
click at [523, 275] on span at bounding box center [523, 271] width 11 height 11
click at [837, 275] on span at bounding box center [842, 271] width 11 height 11
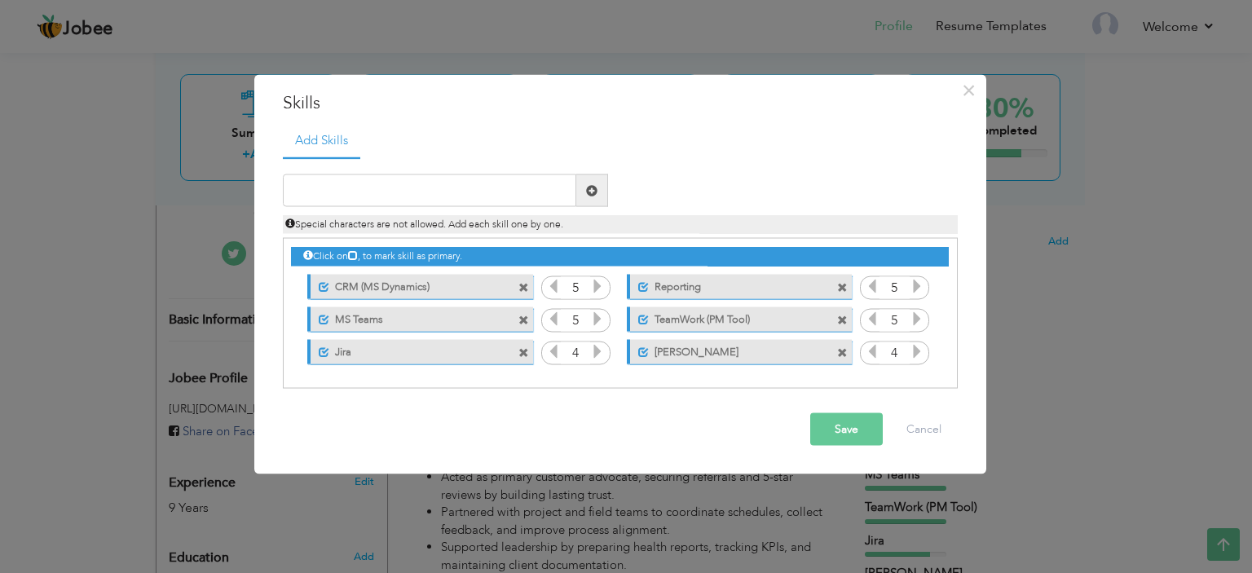
click at [523, 275] on span at bounding box center [525, 282] width 15 height 17
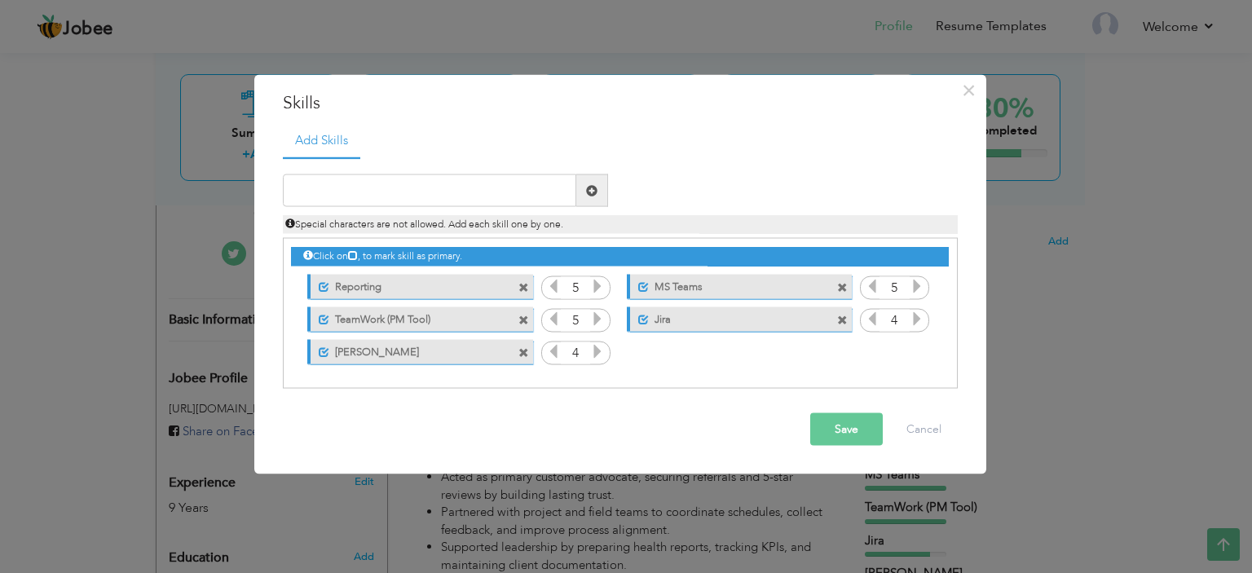
click at [523, 275] on span at bounding box center [525, 282] width 15 height 17
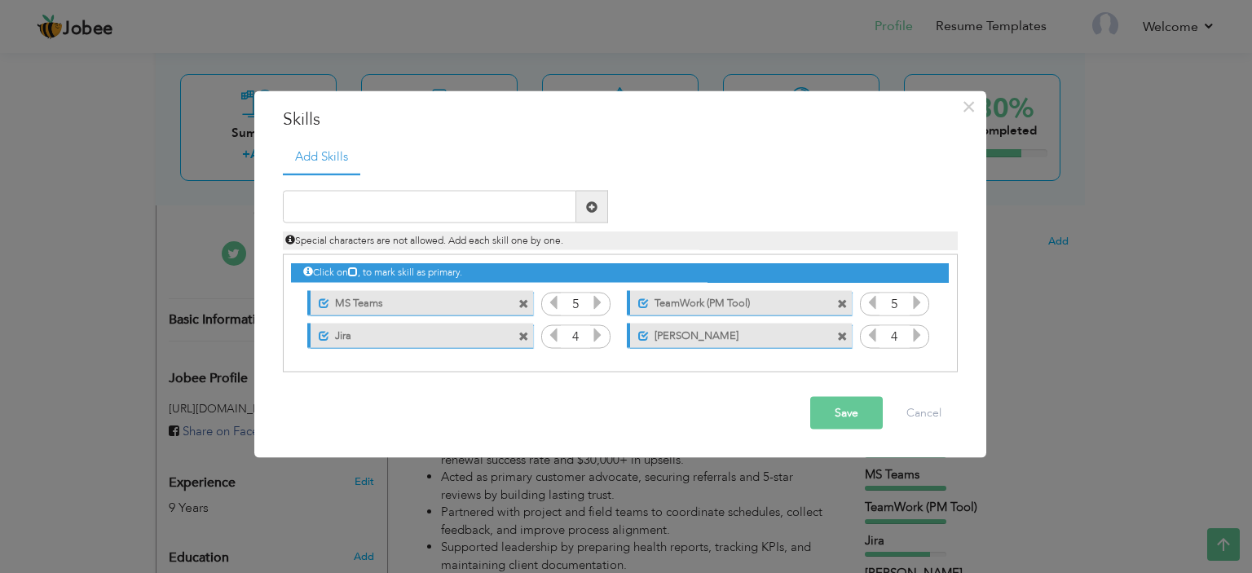
click at [523, 275] on div "Click on , to mark skill as primary." at bounding box center [619, 272] width 657 height 19
click at [522, 307] on span at bounding box center [523, 303] width 11 height 11
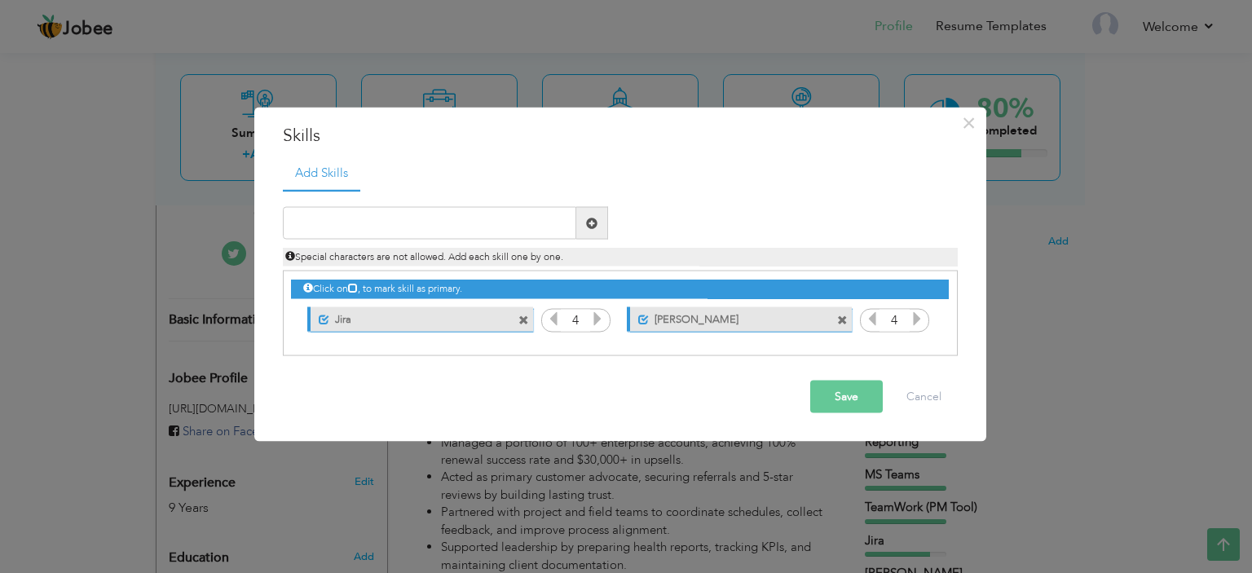
click at [522, 307] on span at bounding box center [525, 314] width 15 height 17
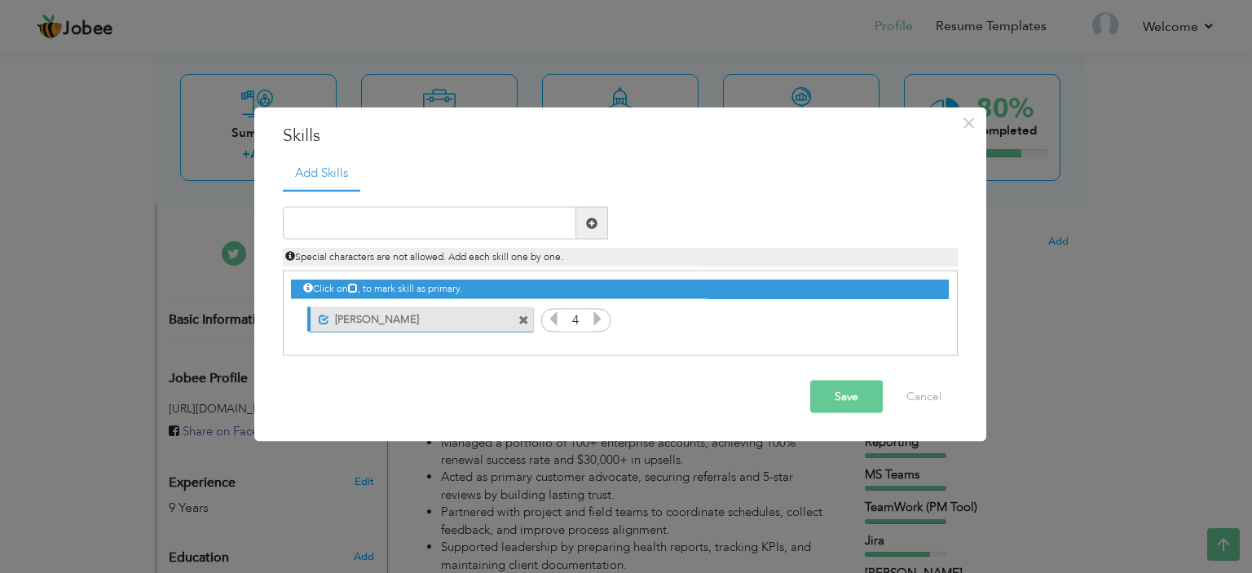
click at [522, 323] on span at bounding box center [523, 320] width 11 height 11
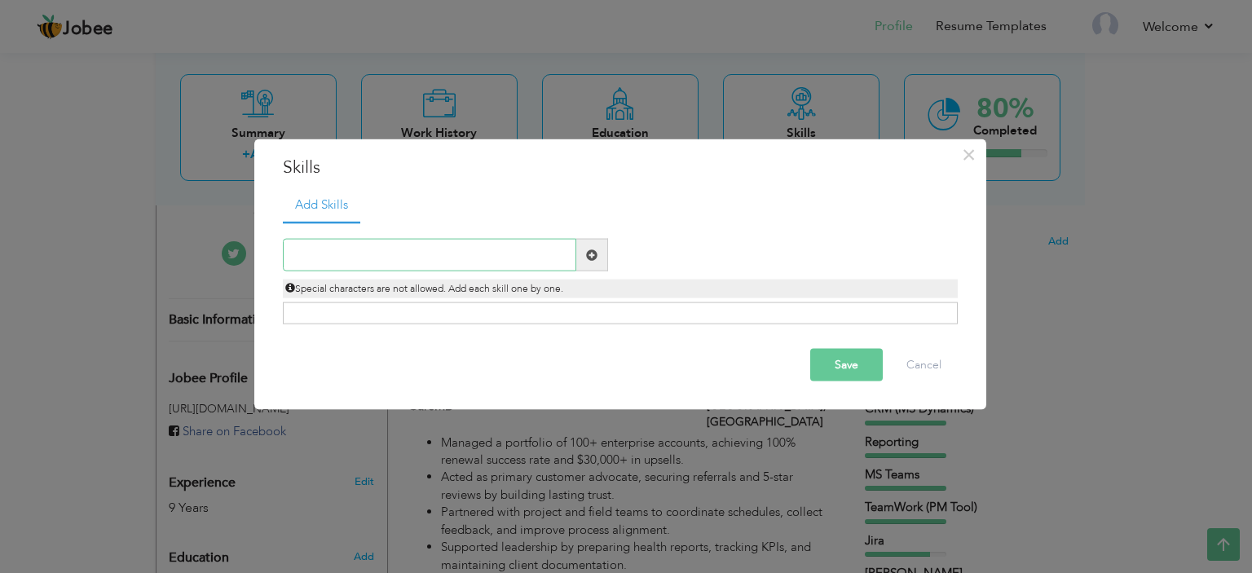
paste input "Post-Sale Customer Journey & Experience Management"
click at [446, 263] on input "Post-Sale Customer Journey & Experience Management" at bounding box center [429, 255] width 293 height 33
type input "Post-Sale Customer Journey & Experience Management"
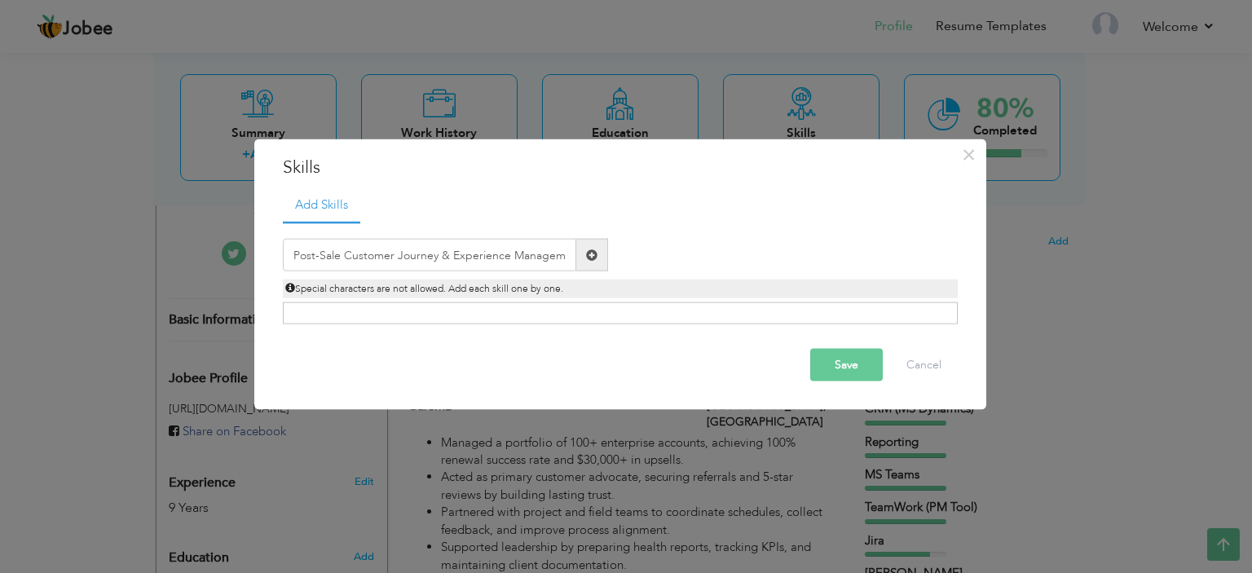
click at [592, 258] on span at bounding box center [591, 254] width 11 height 11
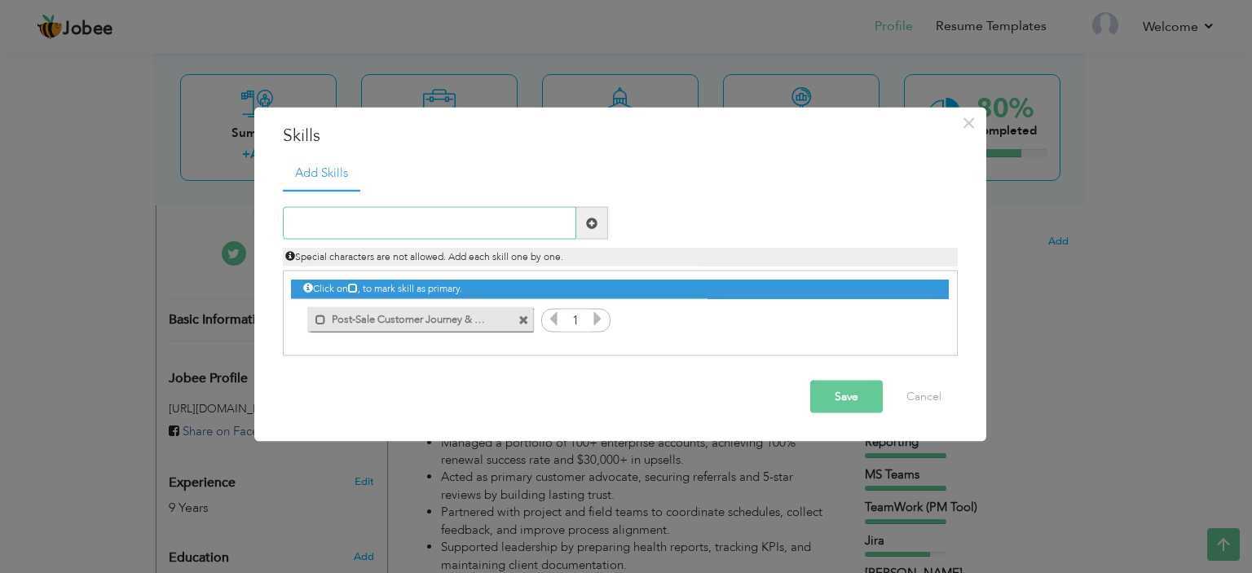
paste input "Client Onboarding & Project Implementation"
click at [505, 215] on input "text" at bounding box center [429, 223] width 293 height 33
type input "Client Onboarding & Project Implementation"
click at [588, 226] on span at bounding box center [591, 222] width 11 height 11
click at [474, 216] on input "text" at bounding box center [429, 223] width 293 height 33
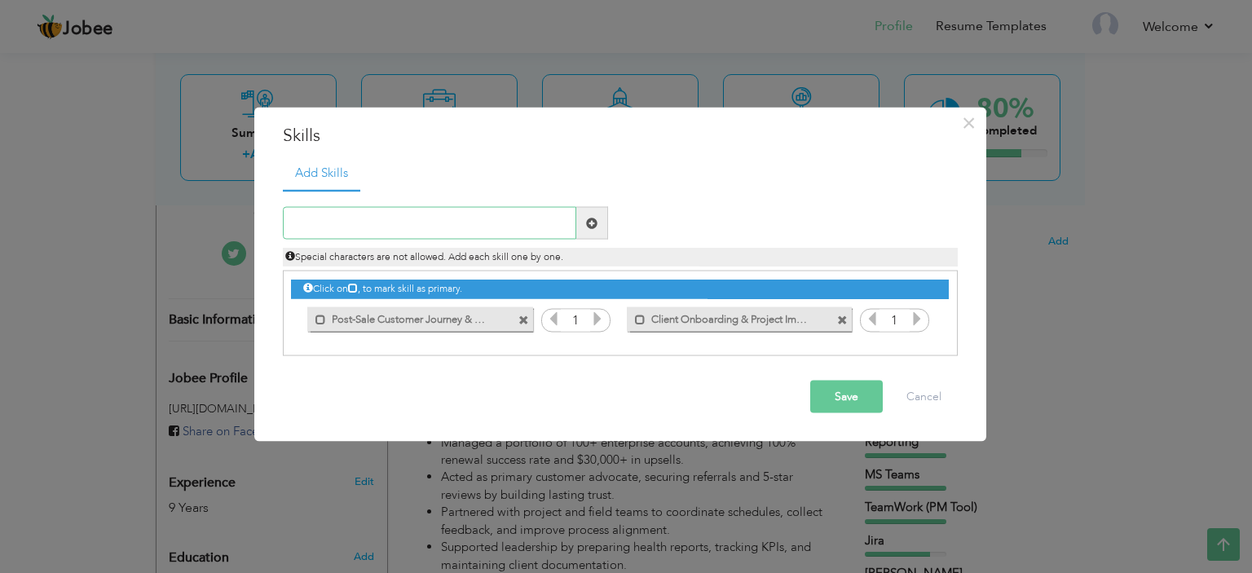
paste input "Escalation Management & NPS Improvement"
type input "Escalation Management & NPS Improvement"
click at [589, 225] on span at bounding box center [591, 222] width 11 height 11
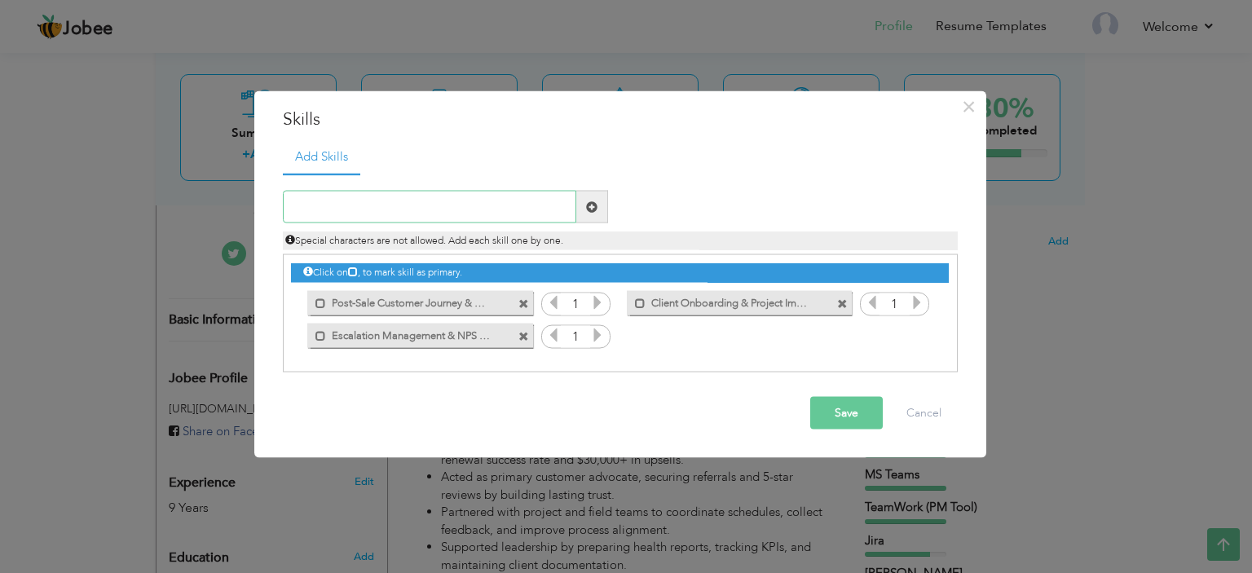
click at [505, 208] on input "text" at bounding box center [429, 207] width 293 height 33
paste input "Process Coordination & Administrative Operations"
click at [505, 208] on input "Process Coordination & Administrative Operations" at bounding box center [429, 207] width 293 height 33
type input "Process Coordination & Administrative Operations"
click at [594, 205] on span at bounding box center [591, 206] width 11 height 11
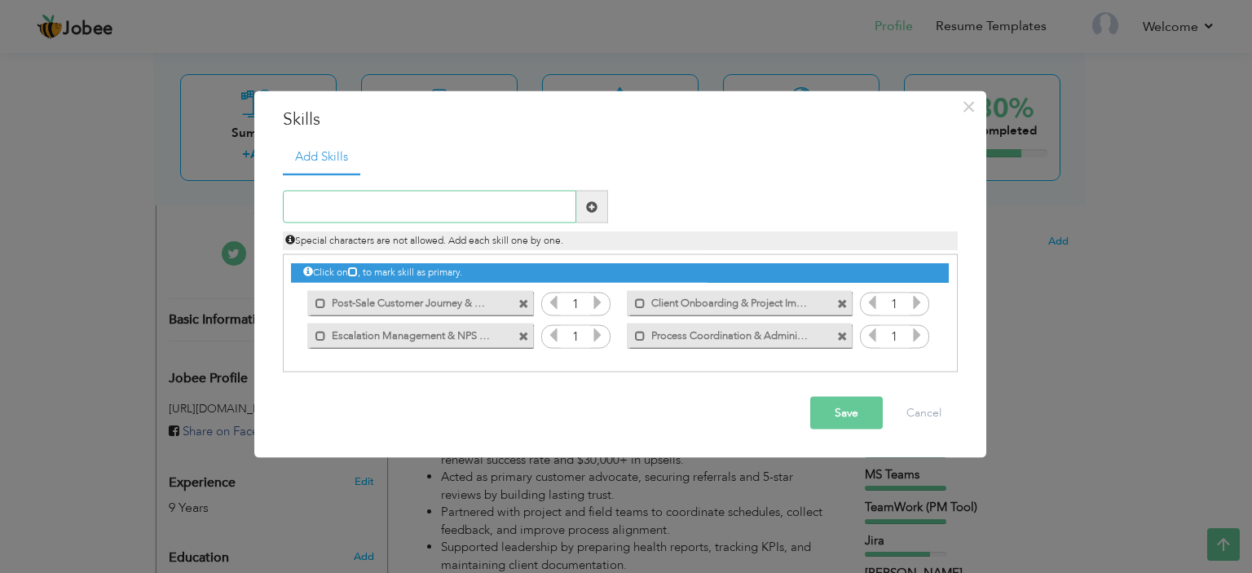
click at [456, 211] on input "text" at bounding box center [429, 207] width 293 height 33
paste input "Executive Support & Reporting"
type input "Executive Support & Reporting"
click at [595, 208] on span at bounding box center [591, 206] width 11 height 11
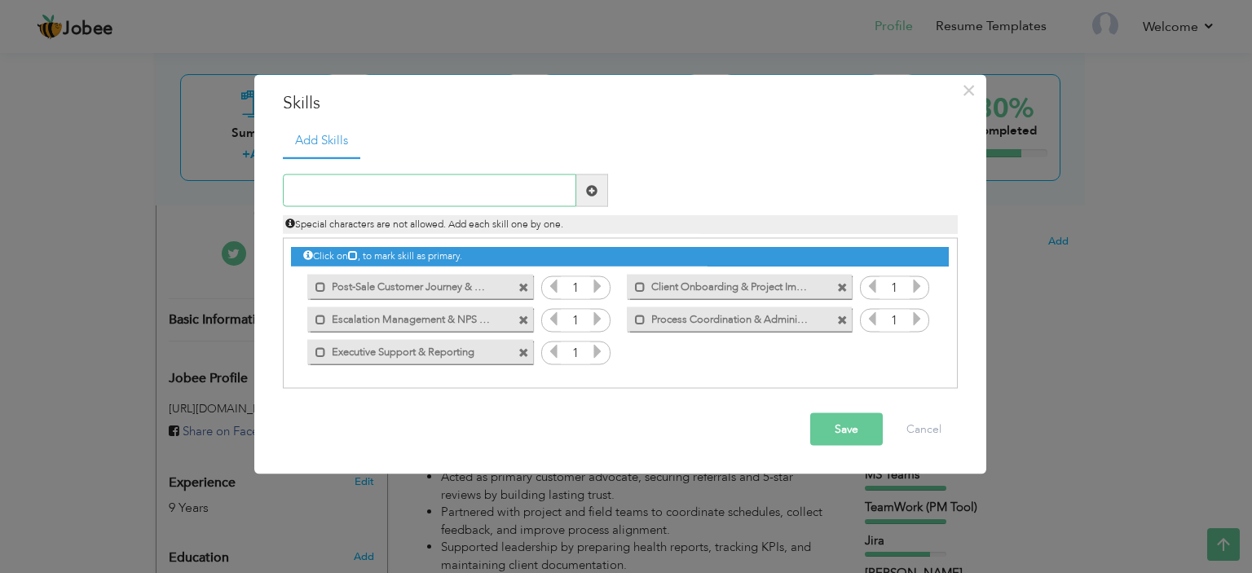
paste input "CRM & Project Management Tools (Trello, MS Dynamic"
click at [461, 186] on input "CRM & Project Management Tools (Trello, MS Dynamic" at bounding box center [429, 190] width 293 height 33
type input "CRM & Project Management Tools (Trello, MS Dynamic"
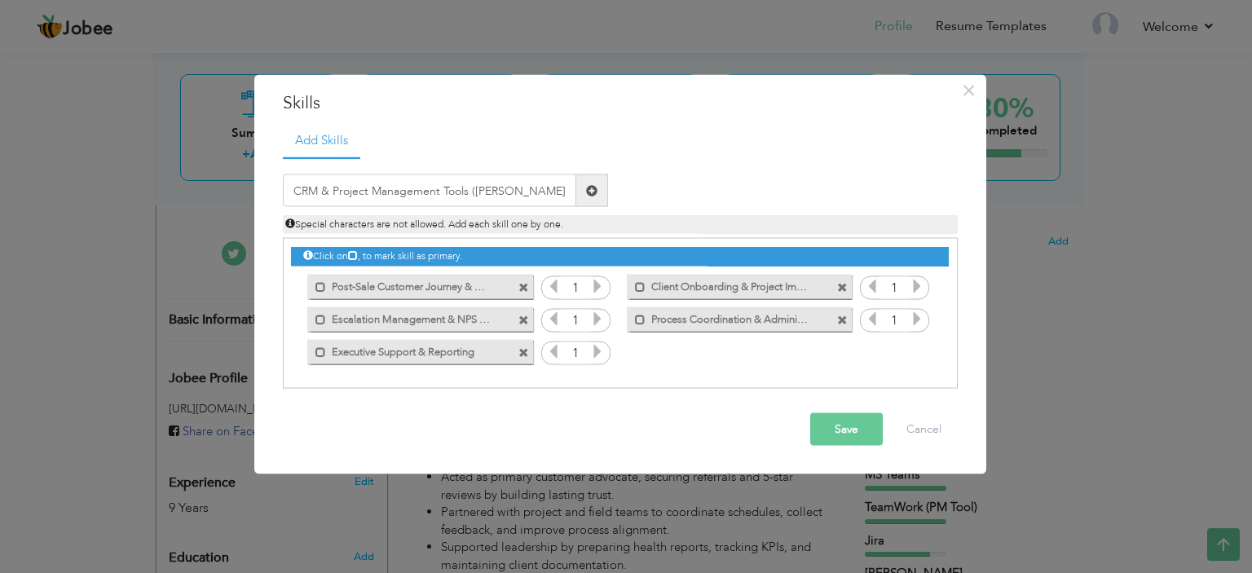
click at [592, 194] on span at bounding box center [591, 189] width 11 height 11
click at [532, 190] on input "text" at bounding box center [429, 190] width 293 height 33
paste input "CRM & Project Management Tools (Trello, MS Dynamic"
click at [348, 193] on input "CRM & Project Management Tools (Trello, MS Dynamic" at bounding box center [429, 190] width 293 height 33
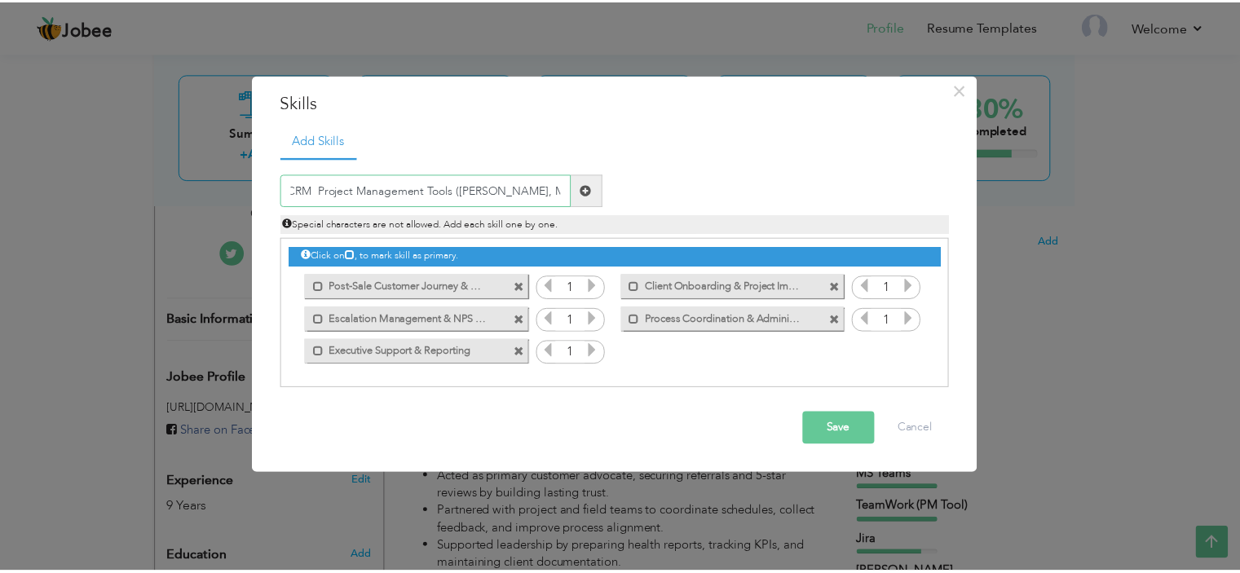
scroll to position [0, 0]
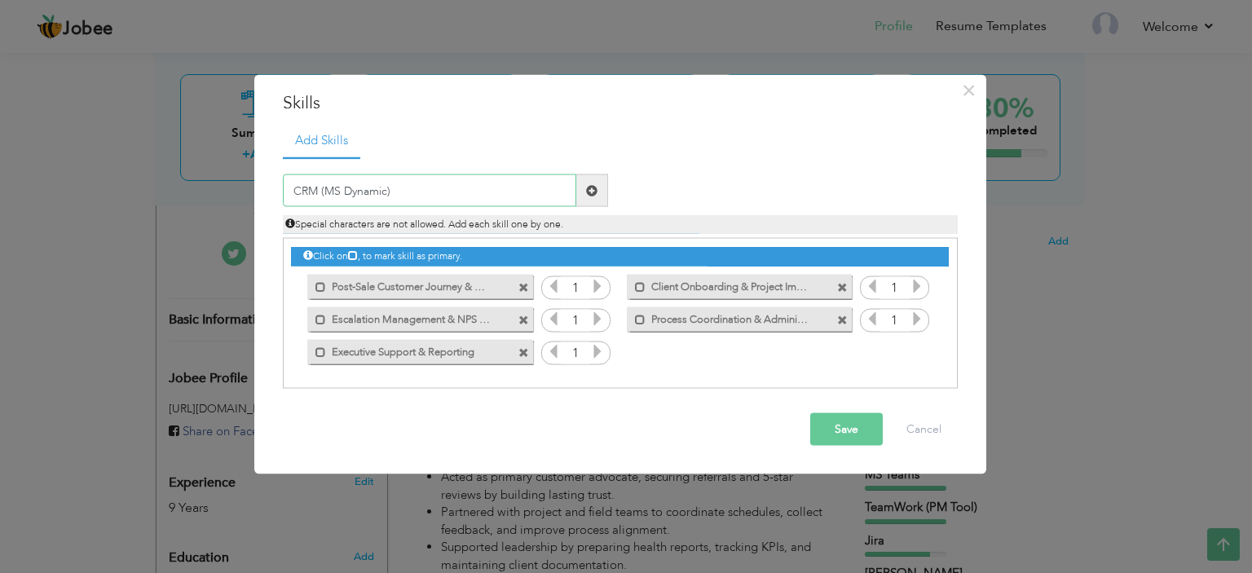
type input "CRM (MS Dynamic)"
click at [590, 187] on span at bounding box center [591, 189] width 11 height 11
click at [434, 192] on input "text" at bounding box center [429, 190] width 293 height 33
paste input "Project Management Tools (Trello, MS Dynamics, Jir"
click at [430, 192] on input "Project Management Tools (Trello, MS Dynamics, Jir" at bounding box center [429, 190] width 293 height 33
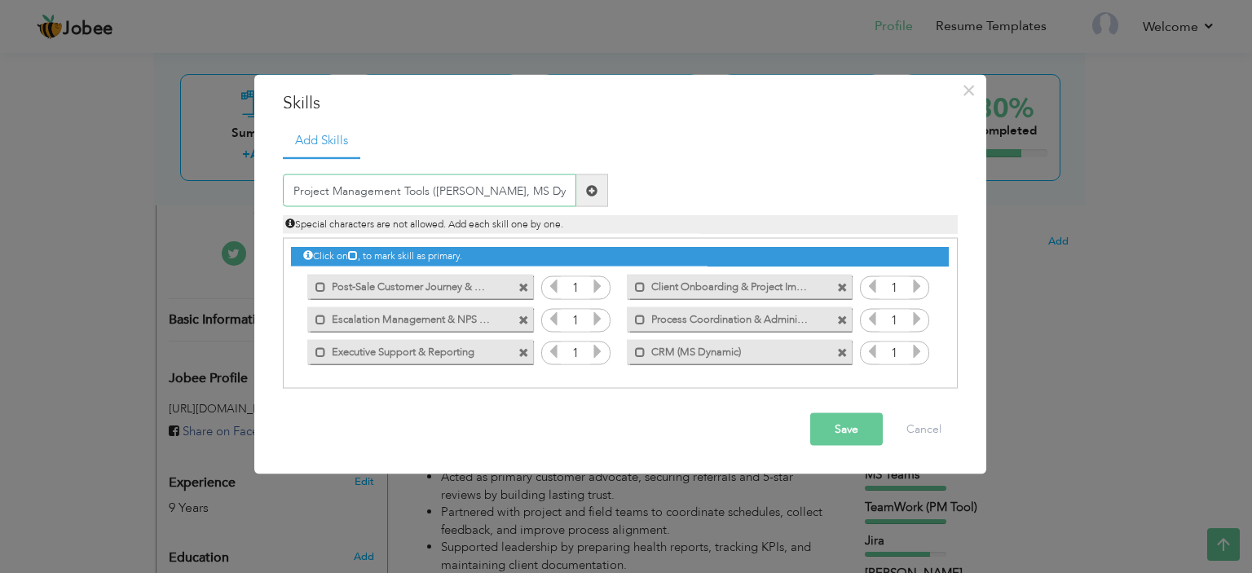
click at [532, 192] on input "Project Management Tools (Trello, MS Dynamics, Jir" at bounding box center [429, 190] width 293 height 33
type input "Project Management Tools (Trello, Jira Teamwork)"
click at [590, 192] on span at bounding box center [591, 189] width 11 height 11
click at [496, 188] on input "text" at bounding box center [429, 190] width 293 height 33
paste input "Project Management Tools (Trello, MS Dynamics, Jir"
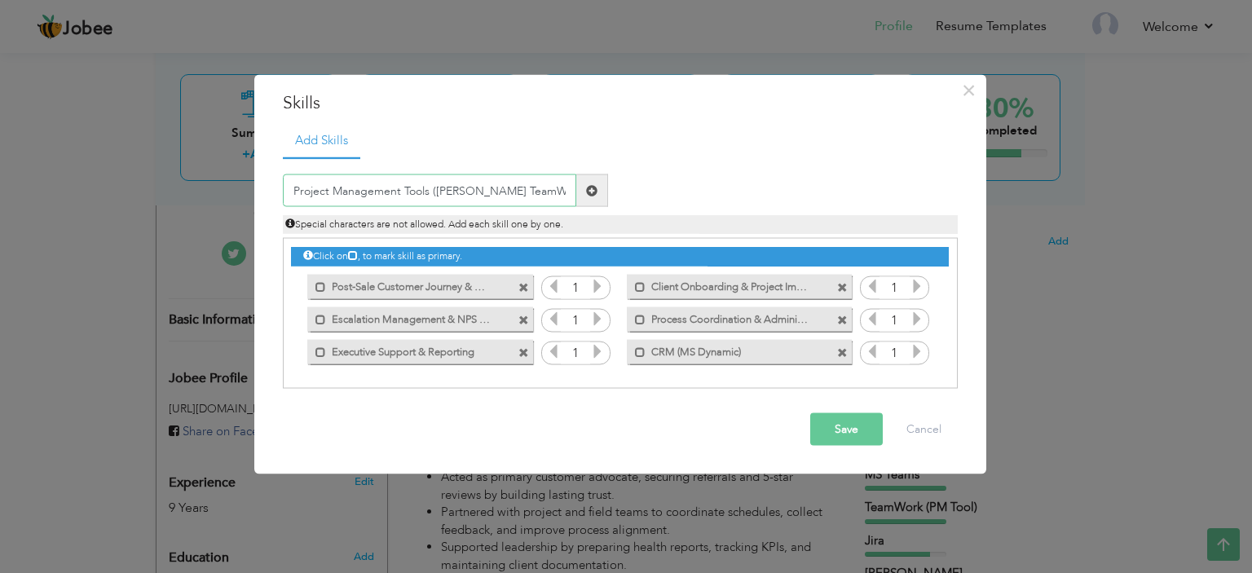
type input "Project Management Tools ([PERSON_NAME] TeamWork)"
click at [841, 433] on button "Save" at bounding box center [846, 429] width 73 height 33
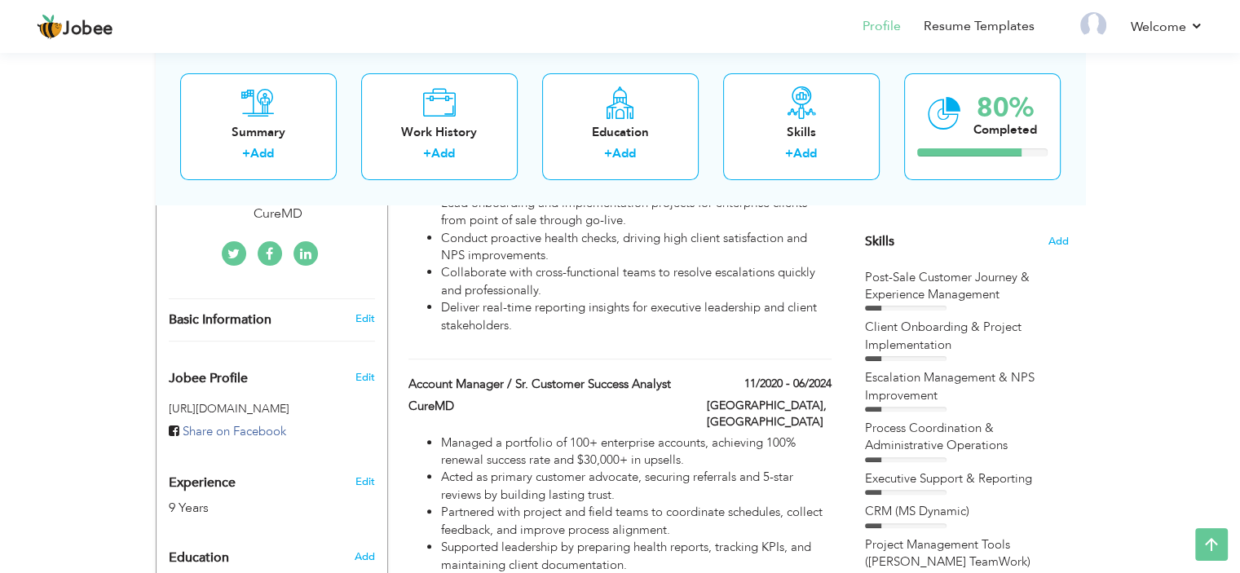
click at [1028, 280] on div "Post-Sale Customer Journey & Experience Management" at bounding box center [967, 286] width 204 height 35
click at [1063, 247] on span "Add" at bounding box center [1057, 241] width 21 height 15
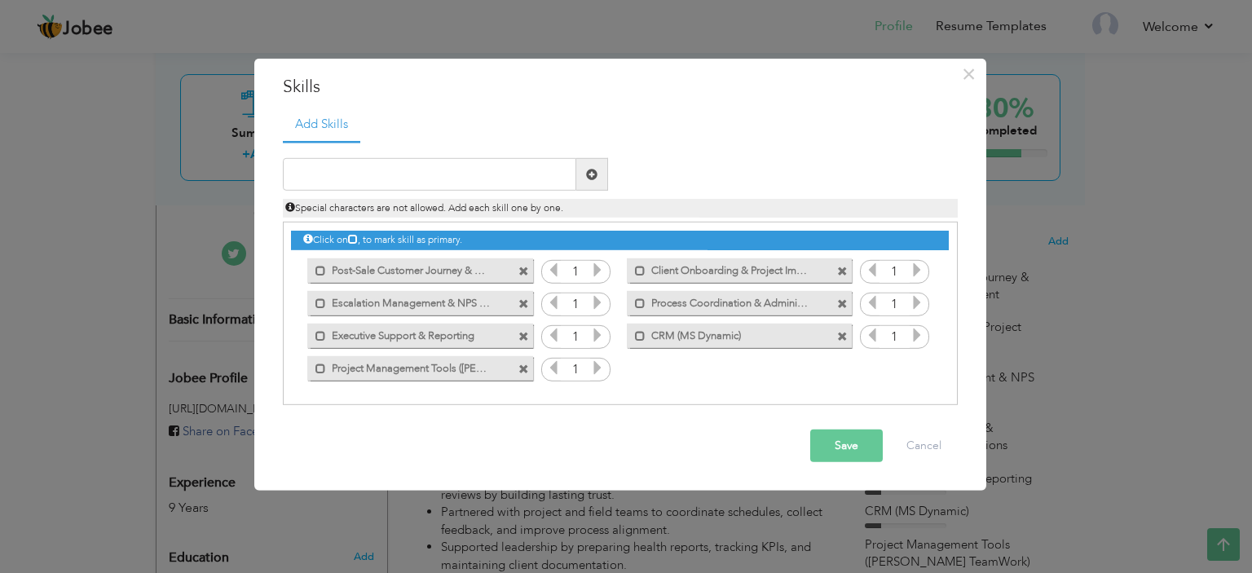
click at [593, 270] on icon at bounding box center [597, 269] width 15 height 15
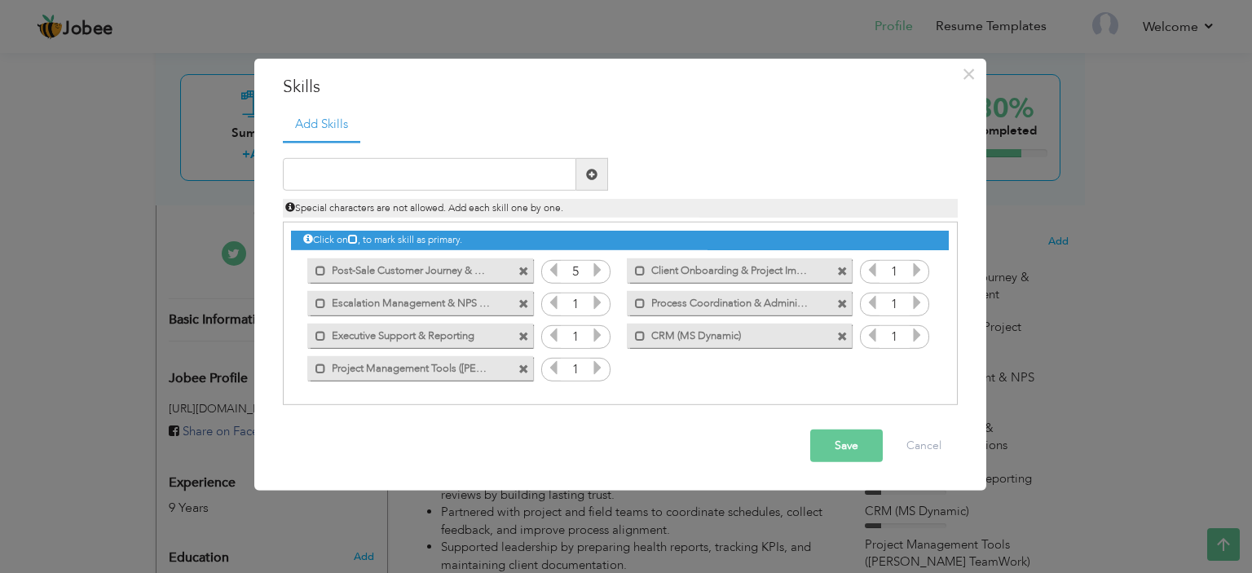
click at [597, 302] on icon at bounding box center [597, 302] width 15 height 15
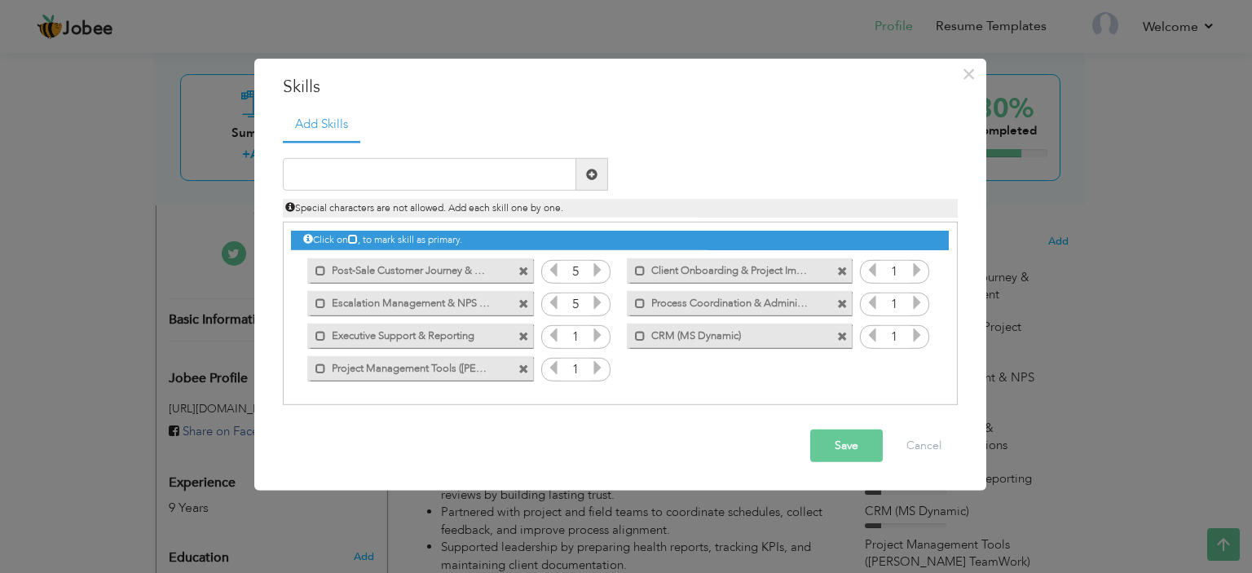
click at [596, 334] on icon at bounding box center [597, 335] width 15 height 15
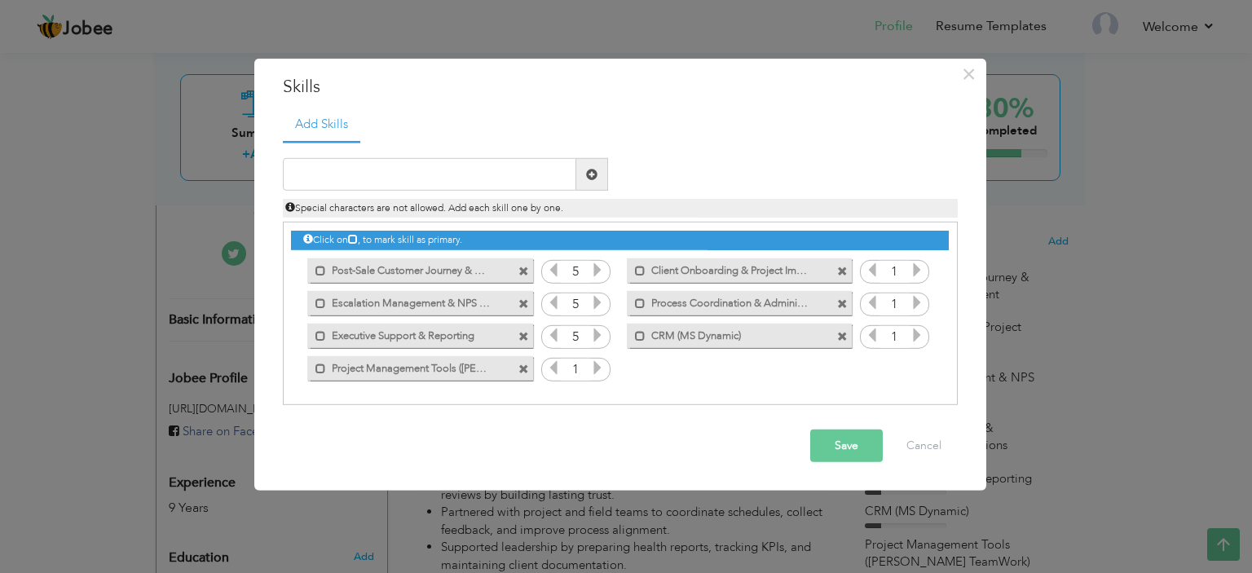
click at [598, 371] on icon at bounding box center [597, 367] width 15 height 15
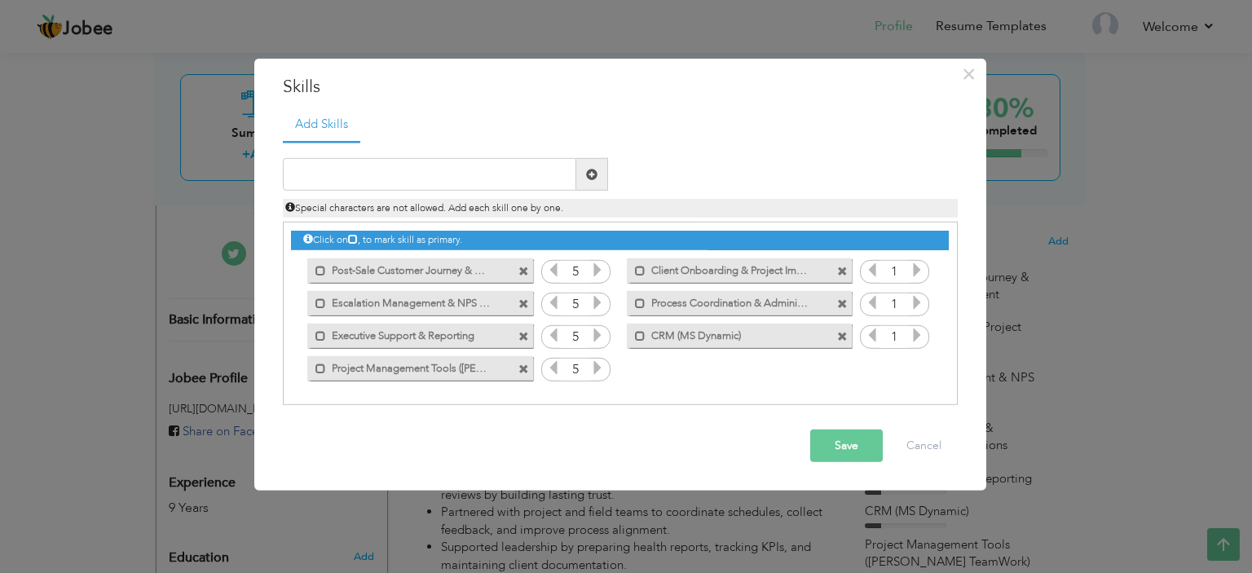
click at [910, 341] on icon at bounding box center [917, 335] width 15 height 15
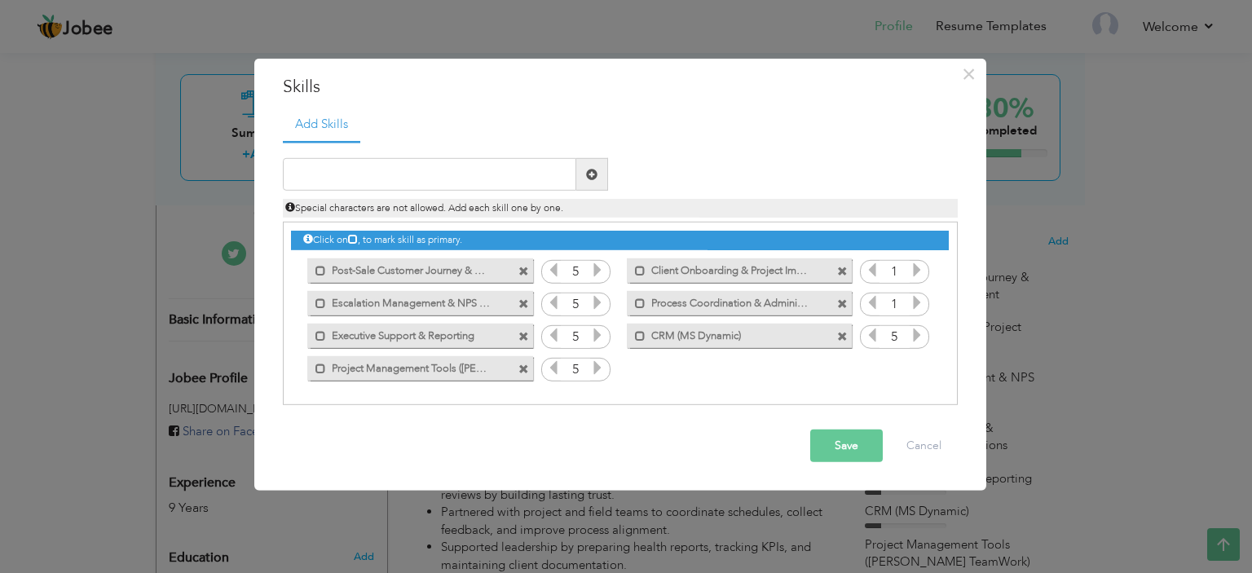
click at [913, 305] on icon at bounding box center [917, 302] width 15 height 15
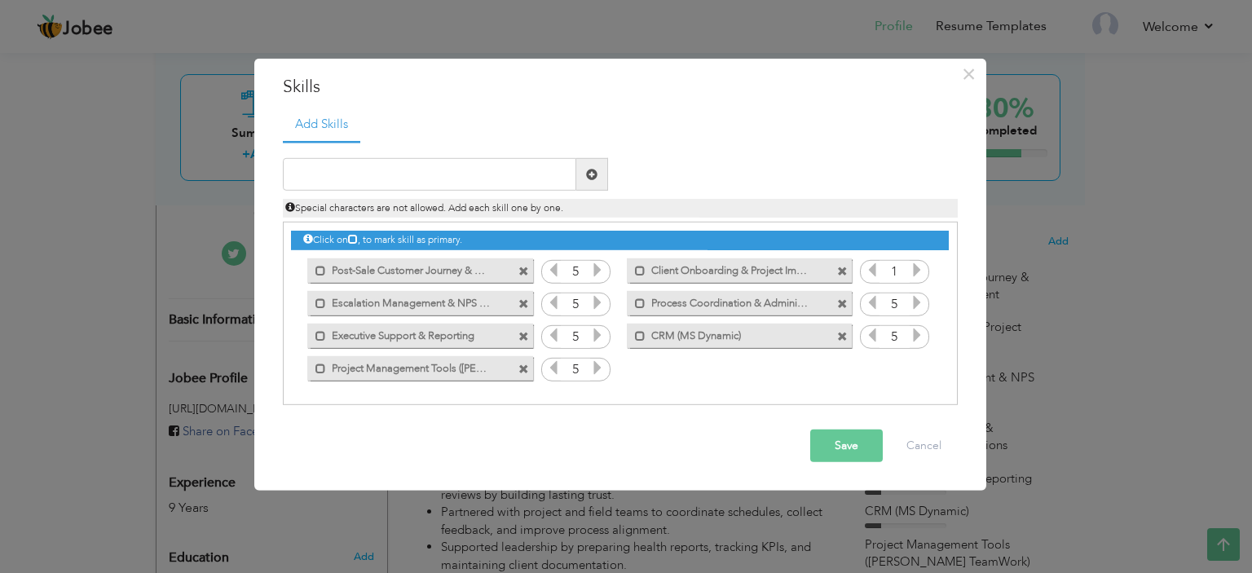
click at [911, 271] on icon at bounding box center [917, 269] width 15 height 15
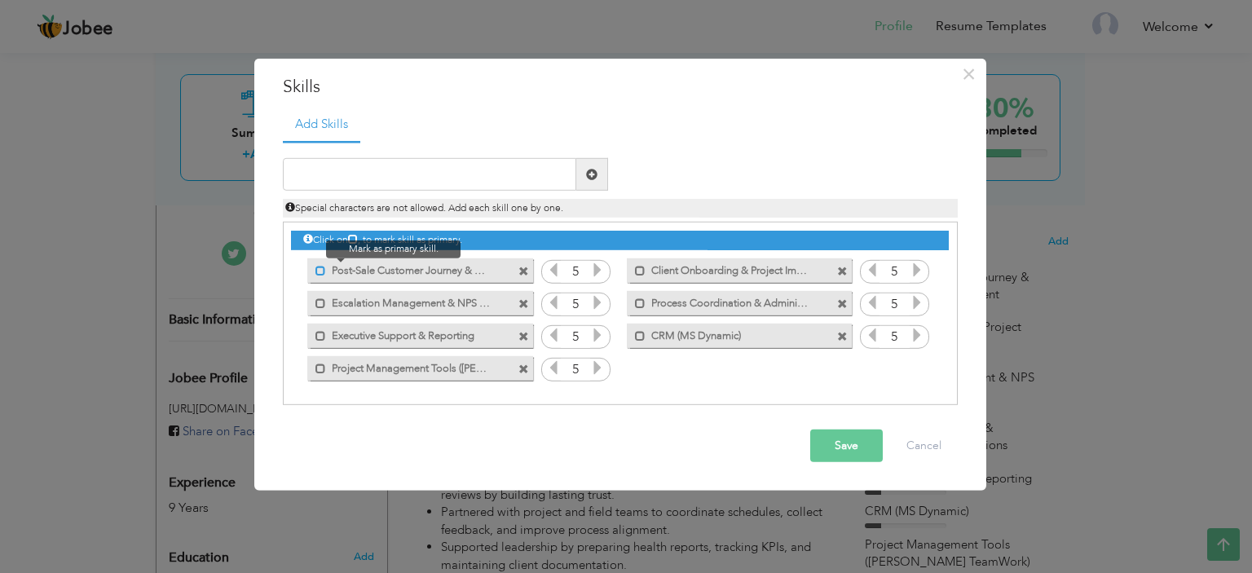
click at [316, 272] on span at bounding box center [320, 270] width 11 height 11
click at [320, 306] on span at bounding box center [320, 303] width 11 height 11
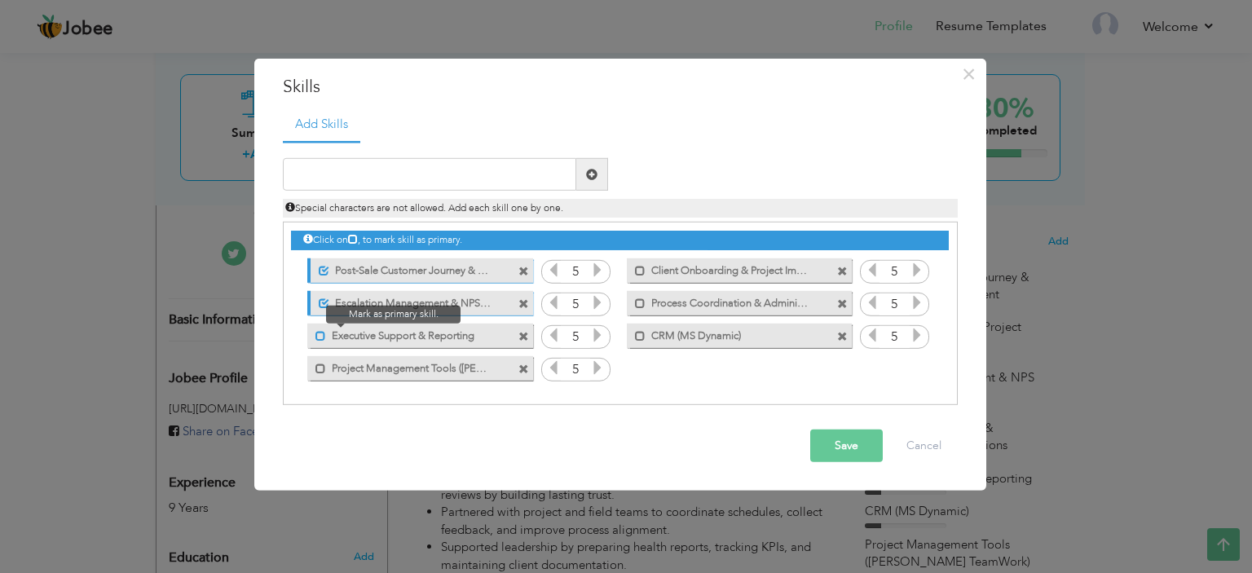
click at [317, 333] on span at bounding box center [320, 335] width 11 height 11
click at [320, 368] on span at bounding box center [320, 368] width 11 height 11
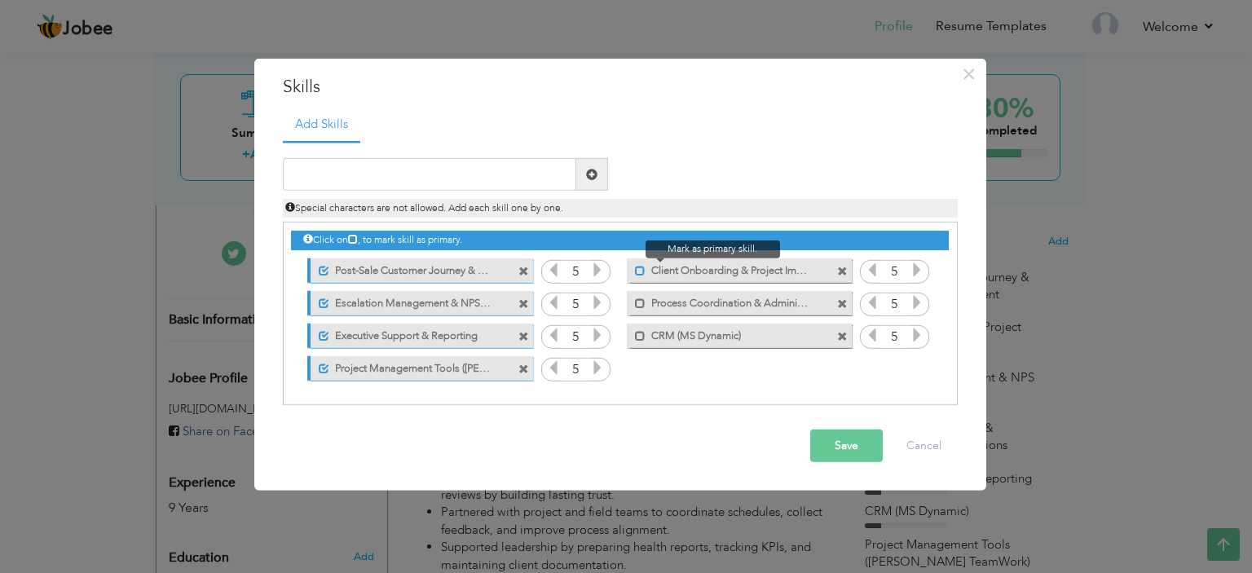
click at [638, 271] on span at bounding box center [640, 270] width 11 height 11
click at [638, 301] on span at bounding box center [640, 303] width 11 height 11
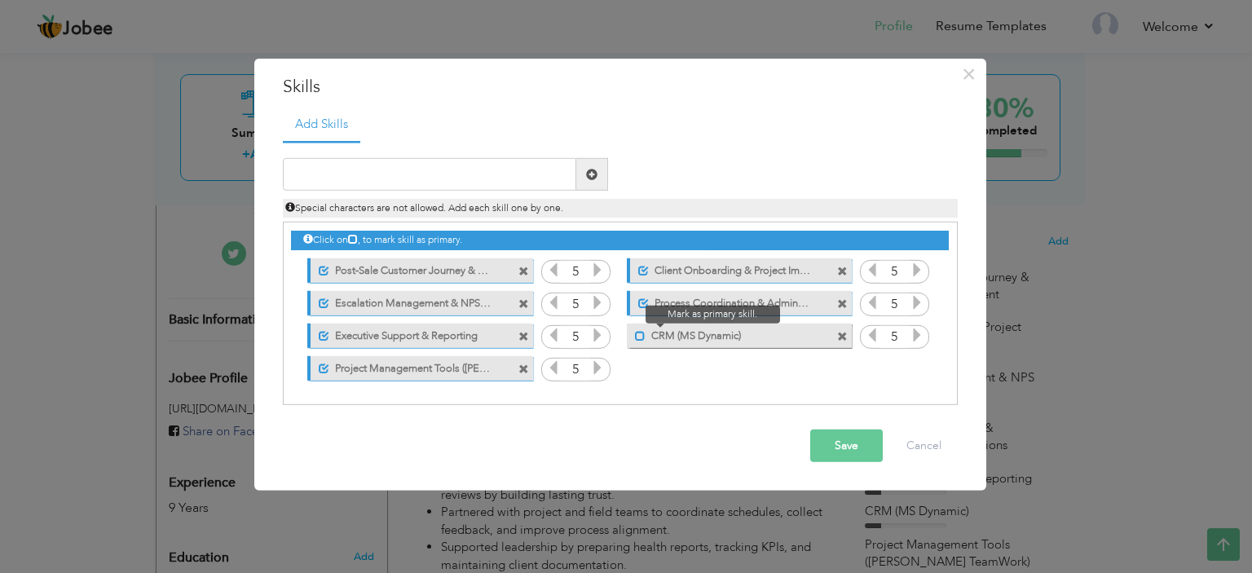
click at [637, 336] on span at bounding box center [640, 335] width 11 height 11
click at [839, 437] on button "Save" at bounding box center [846, 446] width 73 height 33
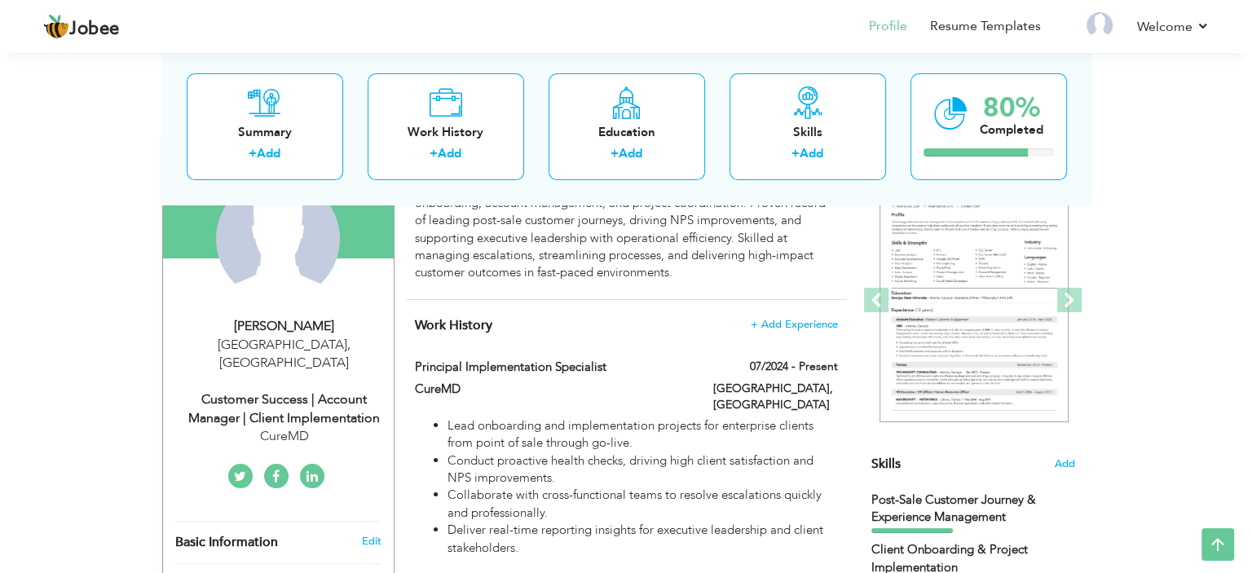
scroll to position [170, 0]
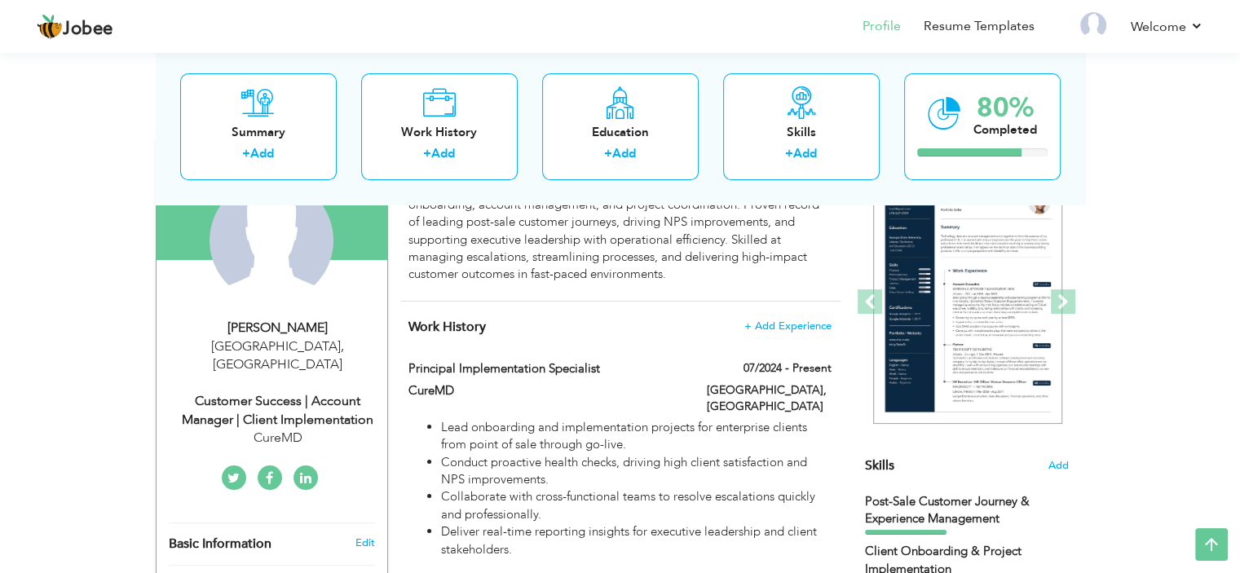
click at [327, 392] on div "Customer Success | Account Manager | Client Implementation" at bounding box center [278, 410] width 218 height 37
type input "[PERSON_NAME]"
type input "[PHONE_NUMBER]"
select select "number:166"
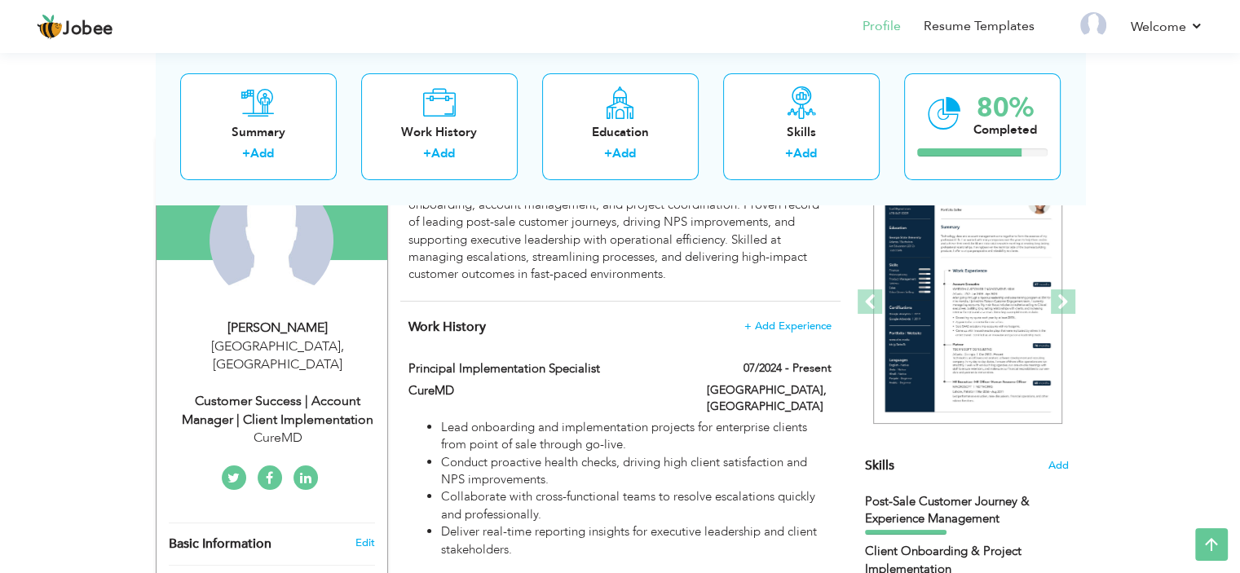
type input "[GEOGRAPHIC_DATA]"
select select "number:11"
type input "CureMD"
type input "Customer Success | Account Manager | Client Implementation"
type input "https://www.linkedin.com/in/mirza-tanzeel-ahmad-249b8a205"
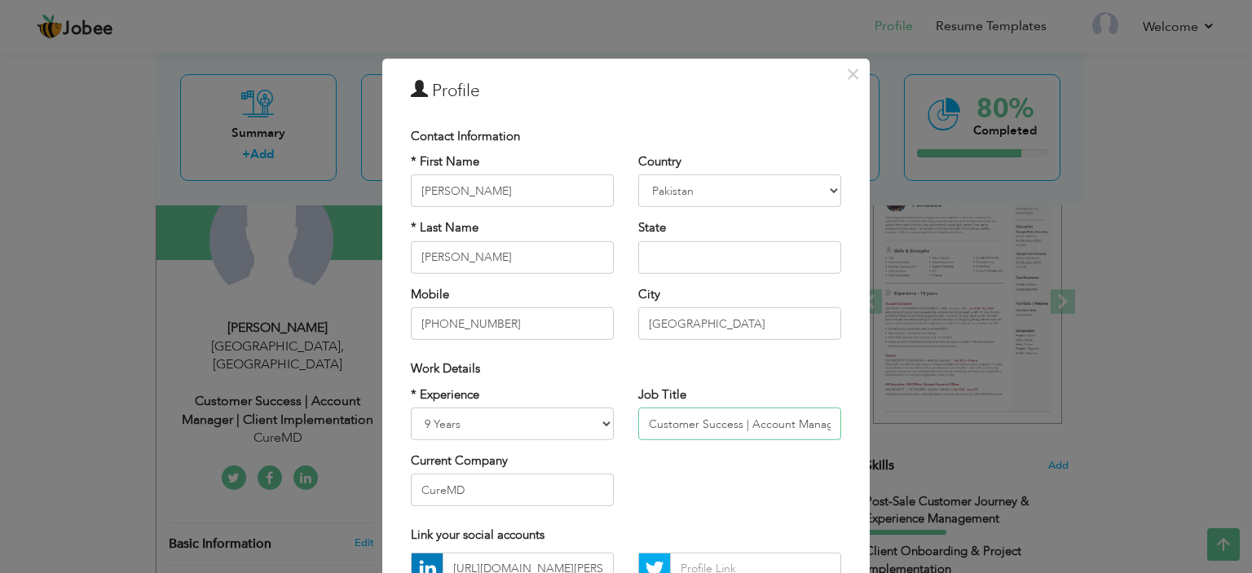
click at [773, 430] on input "Customer Success | Account Manager | Client Implementation" at bounding box center [739, 424] width 203 height 33
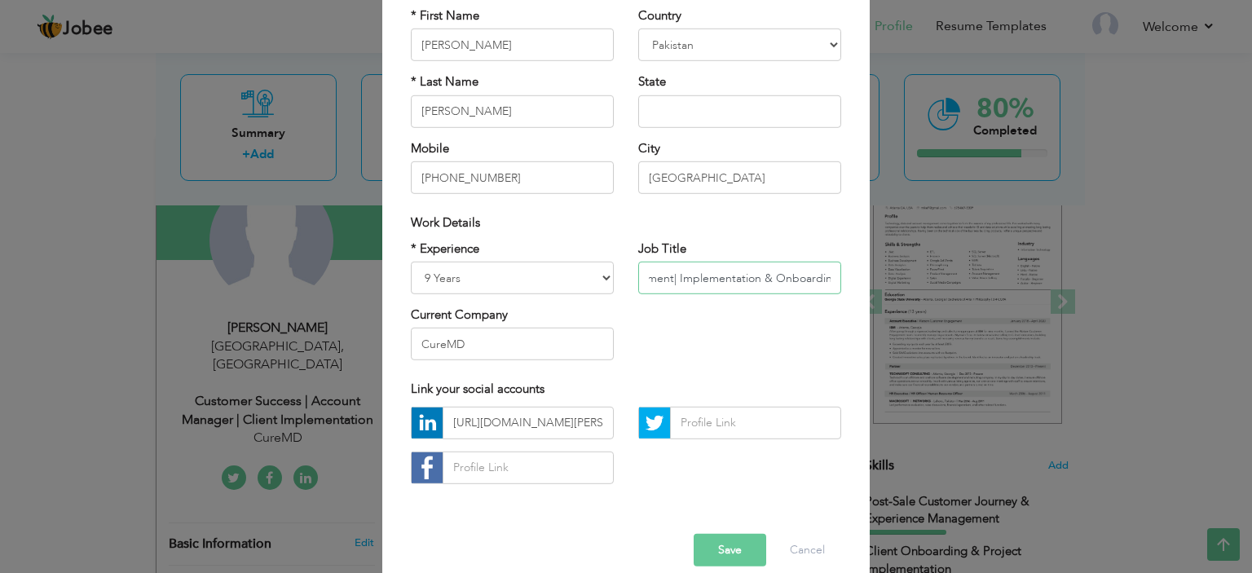
scroll to position [152, 0]
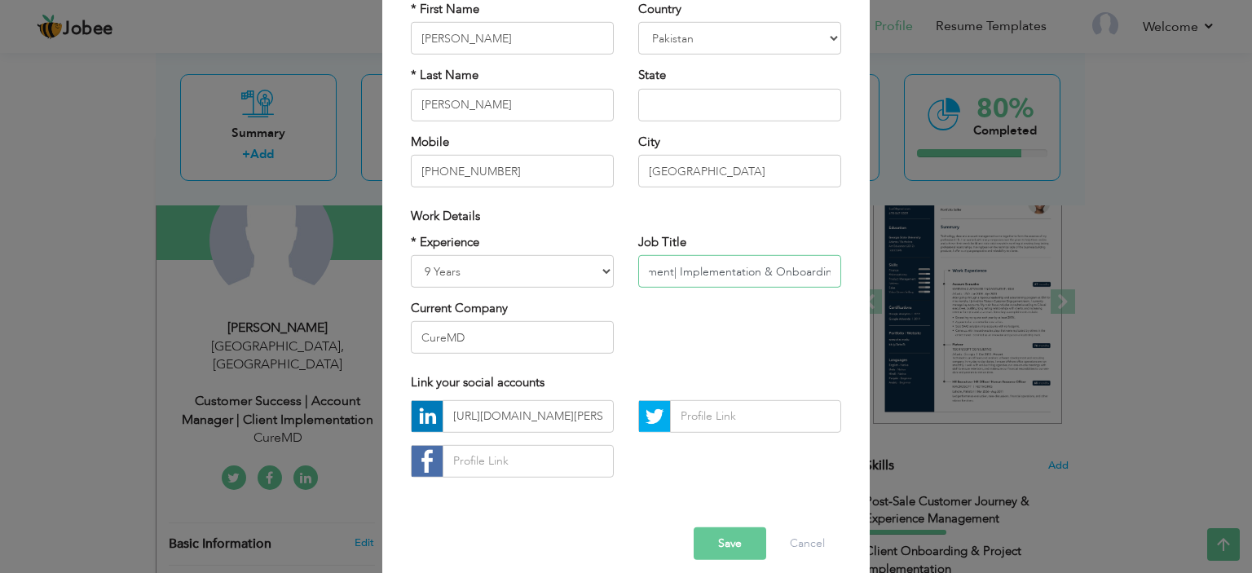
type input "Customer Success | Account Management| Implementation & Onboarding"
click at [424, 268] on select "Entry Level Less than 1 Year 1 Year 2 Years 3 Years 4 Years 5 Years 6 Years 7 Y…" at bounding box center [512, 271] width 203 height 33
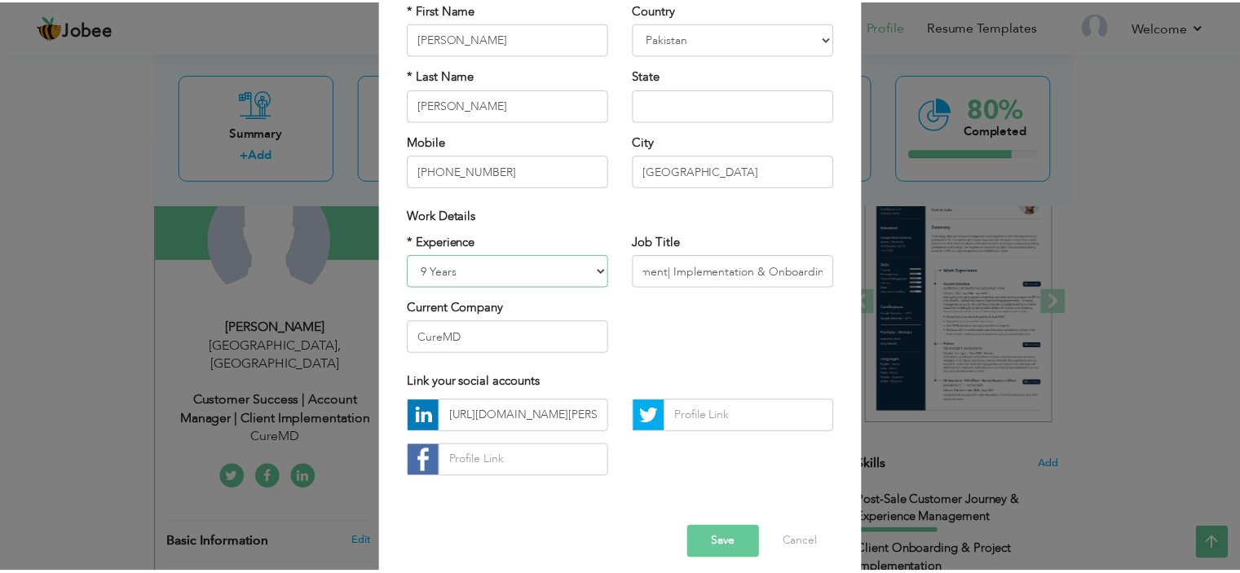
scroll to position [0, 0]
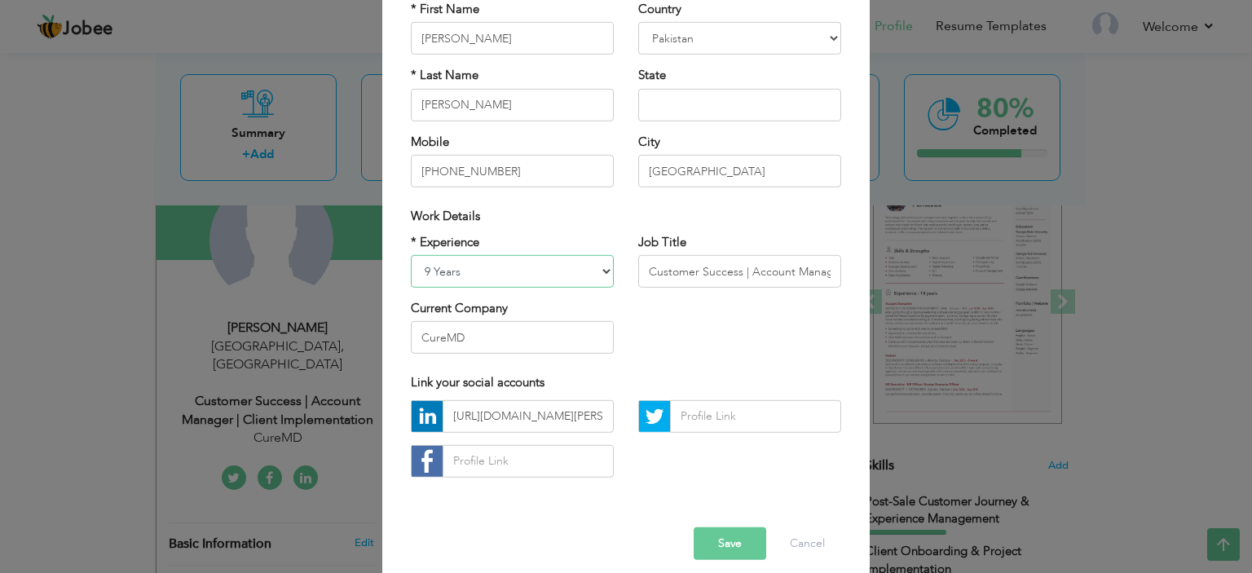
select select "number:12"
click at [411, 255] on select "Entry Level Less than 1 Year 1 Year 2 Years 3 Years 4 Years 5 Years 6 Years 7 Y…" at bounding box center [512, 271] width 203 height 33
click at [734, 553] on button "Save" at bounding box center [730, 543] width 73 height 33
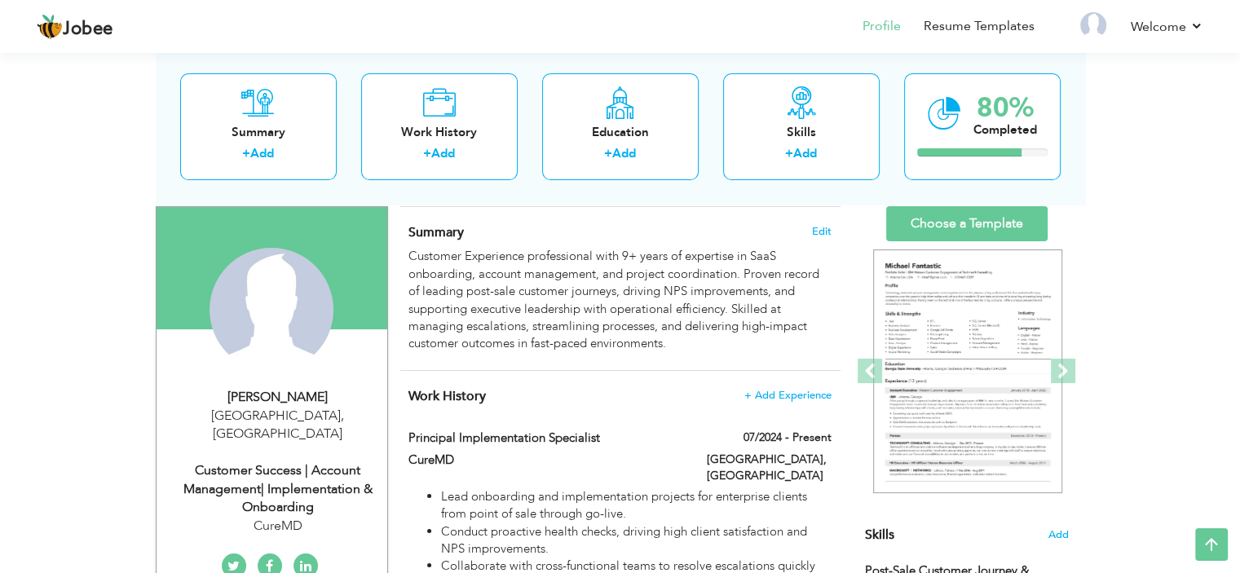
scroll to position [89, 0]
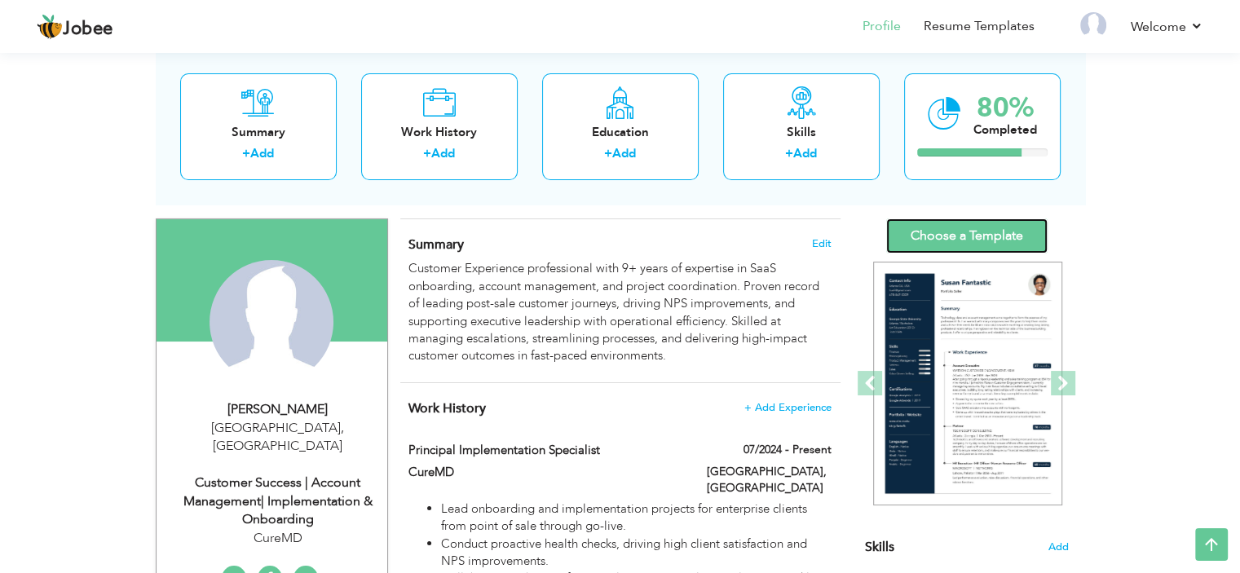
click at [983, 238] on link "Choose a Template" at bounding box center [966, 235] width 161 height 35
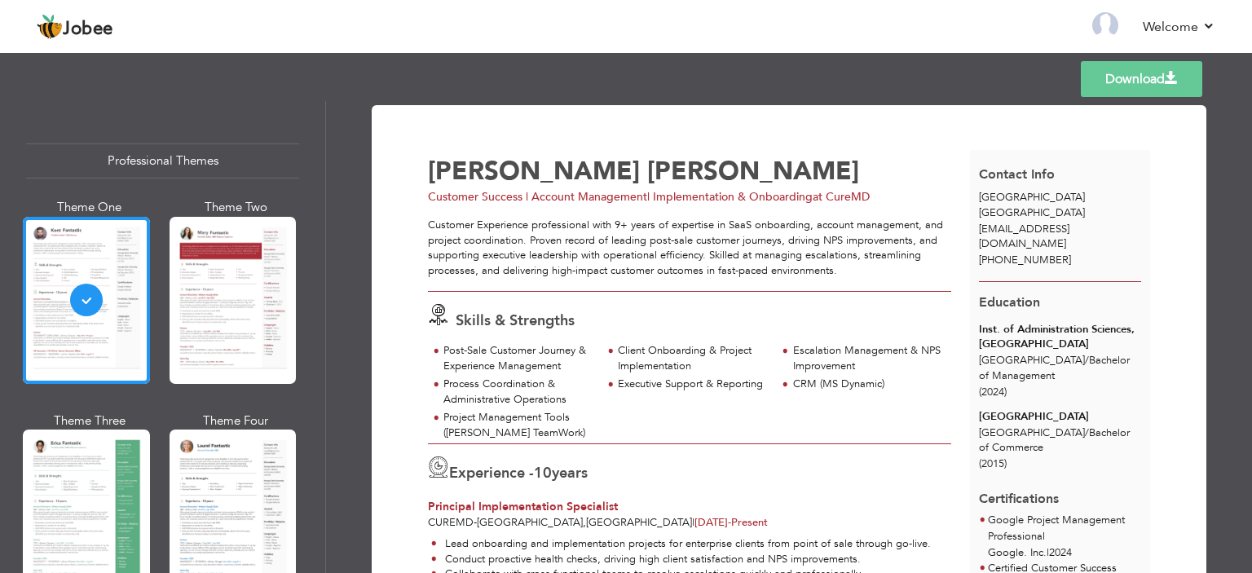
click at [1176, 81] on span at bounding box center [1171, 78] width 13 height 13
